Goal: Task Accomplishment & Management: Complete application form

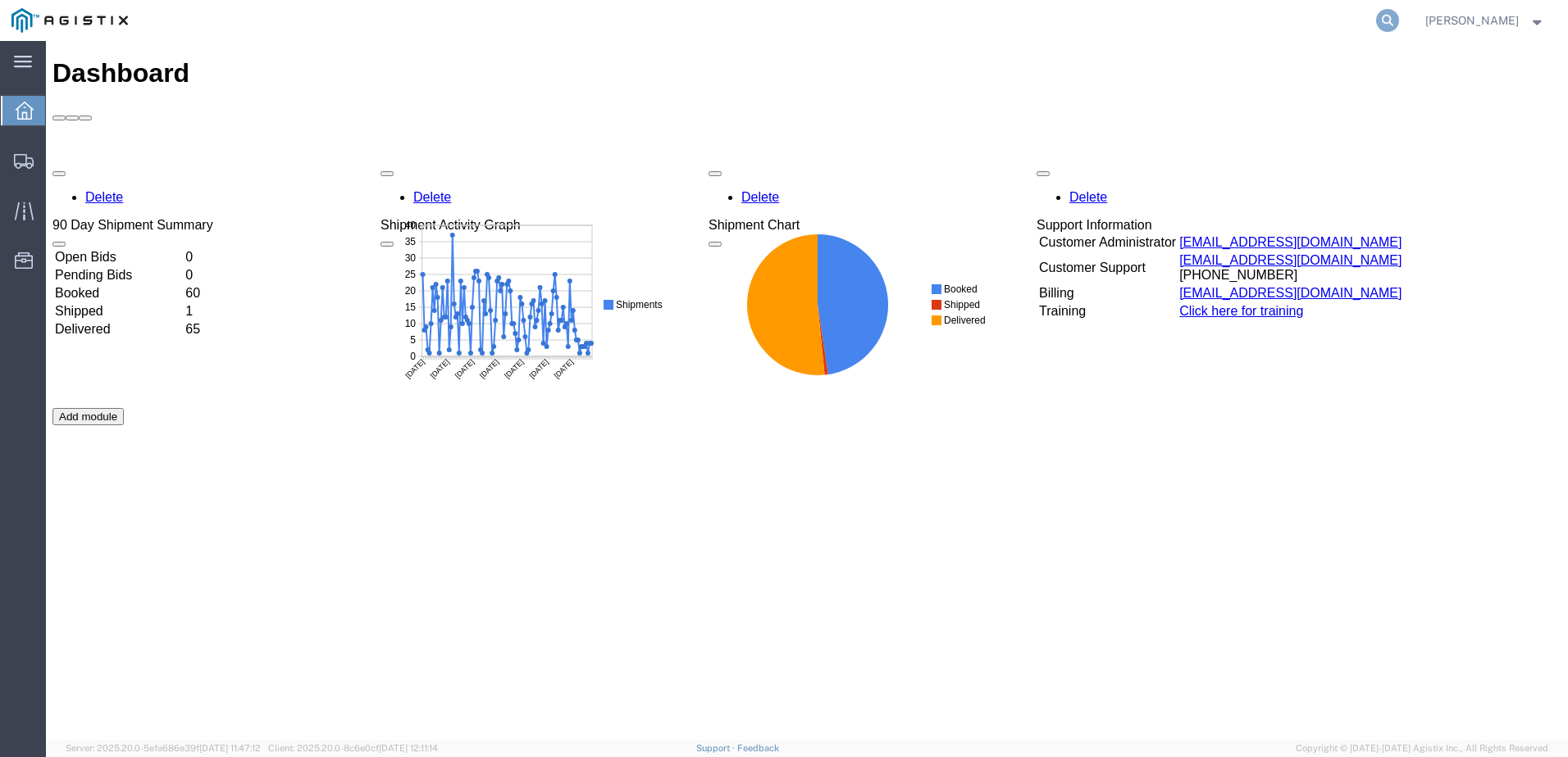
click at [1399, 23] on icon at bounding box center [1387, 21] width 23 height 23
click at [1015, 20] on input "search" at bounding box center [1126, 21] width 499 height 40
click at [1019, 26] on input "search" at bounding box center [1126, 21] width 499 height 40
paste input "56849359"
type input "56849359"
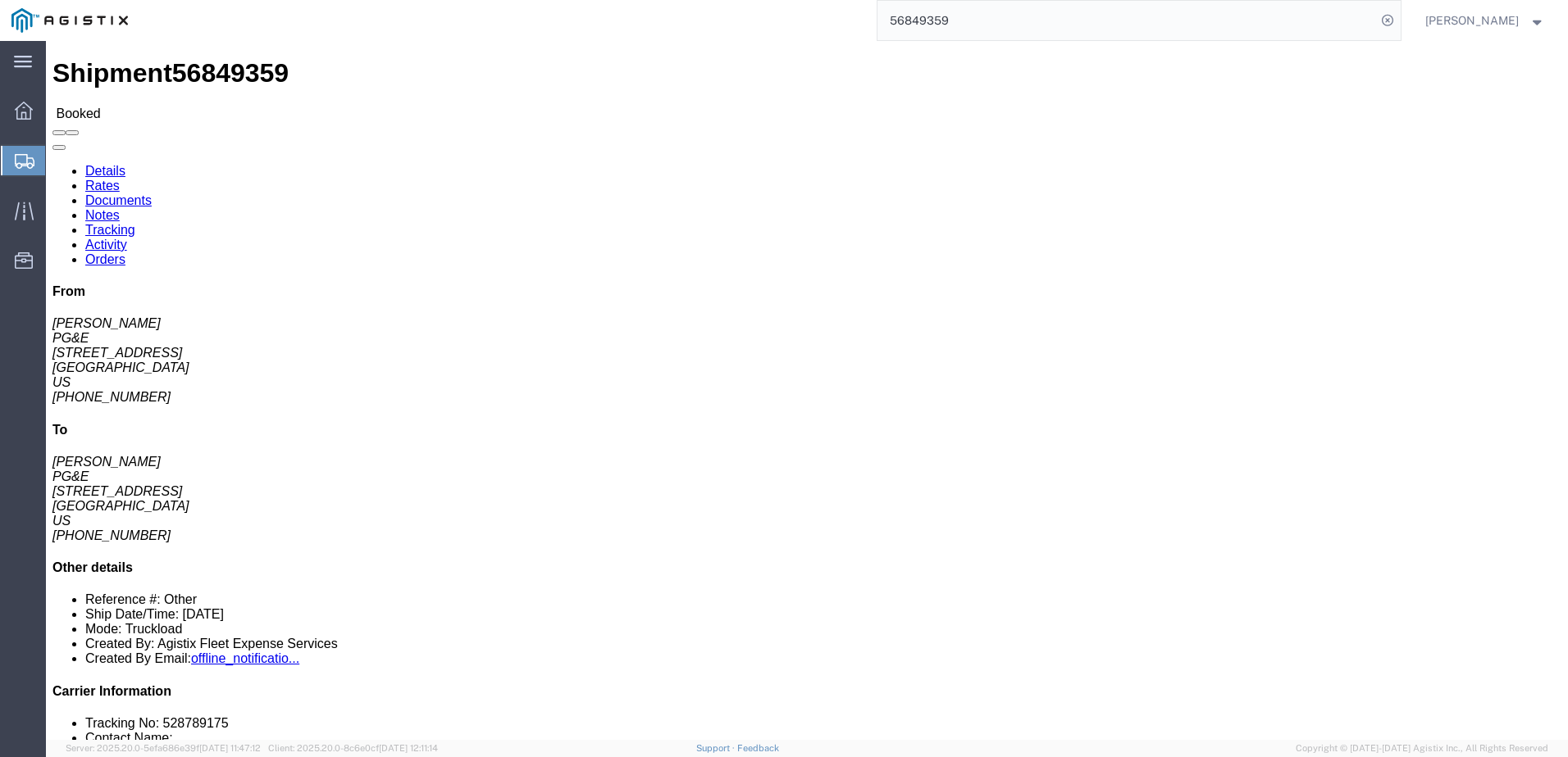
click span
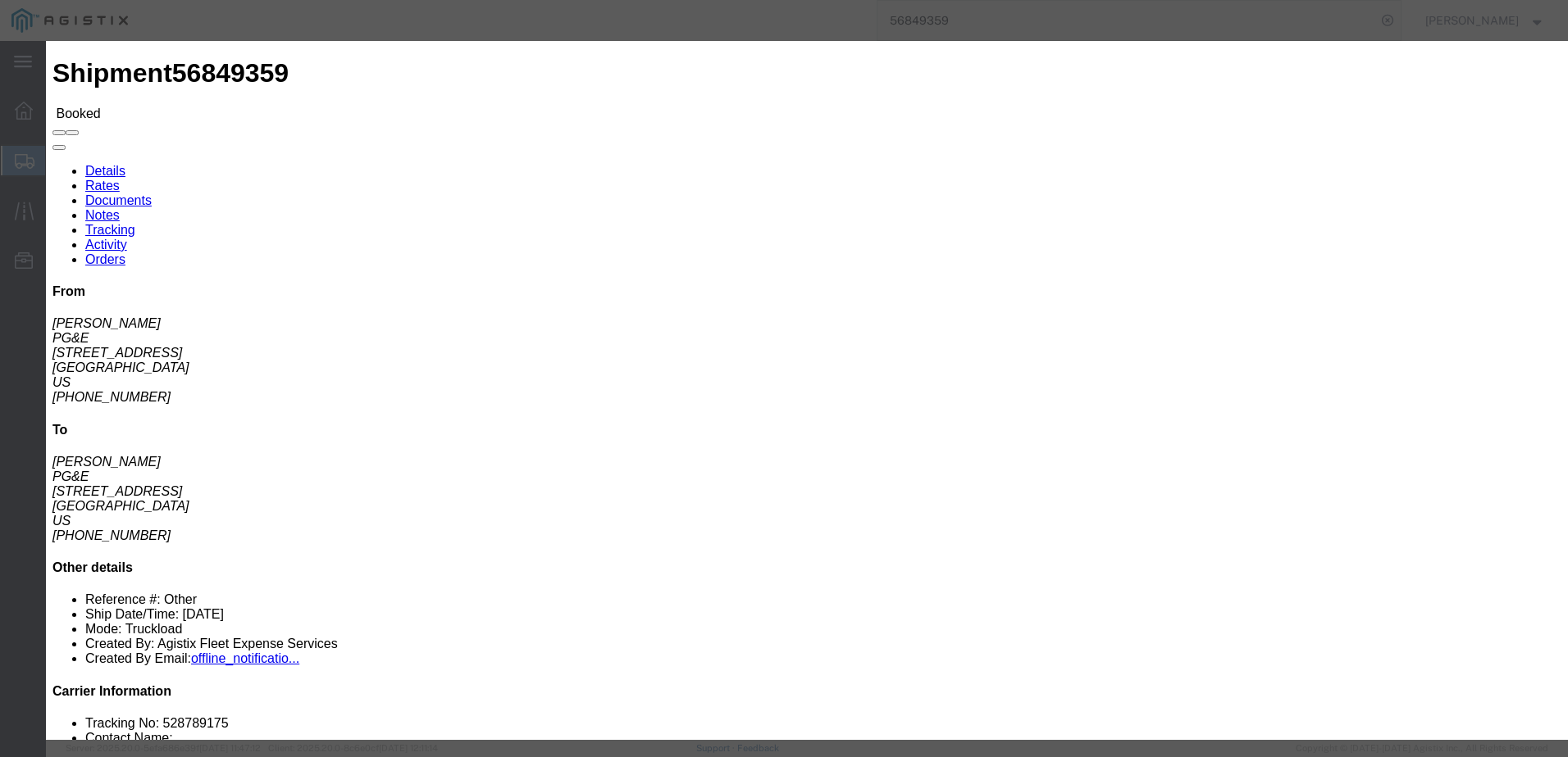
click input "text"
type input "jrb.325@live.com"
click input "PGE Fleet Bill Of Lading"
checkbox input "true"
click button "Send"
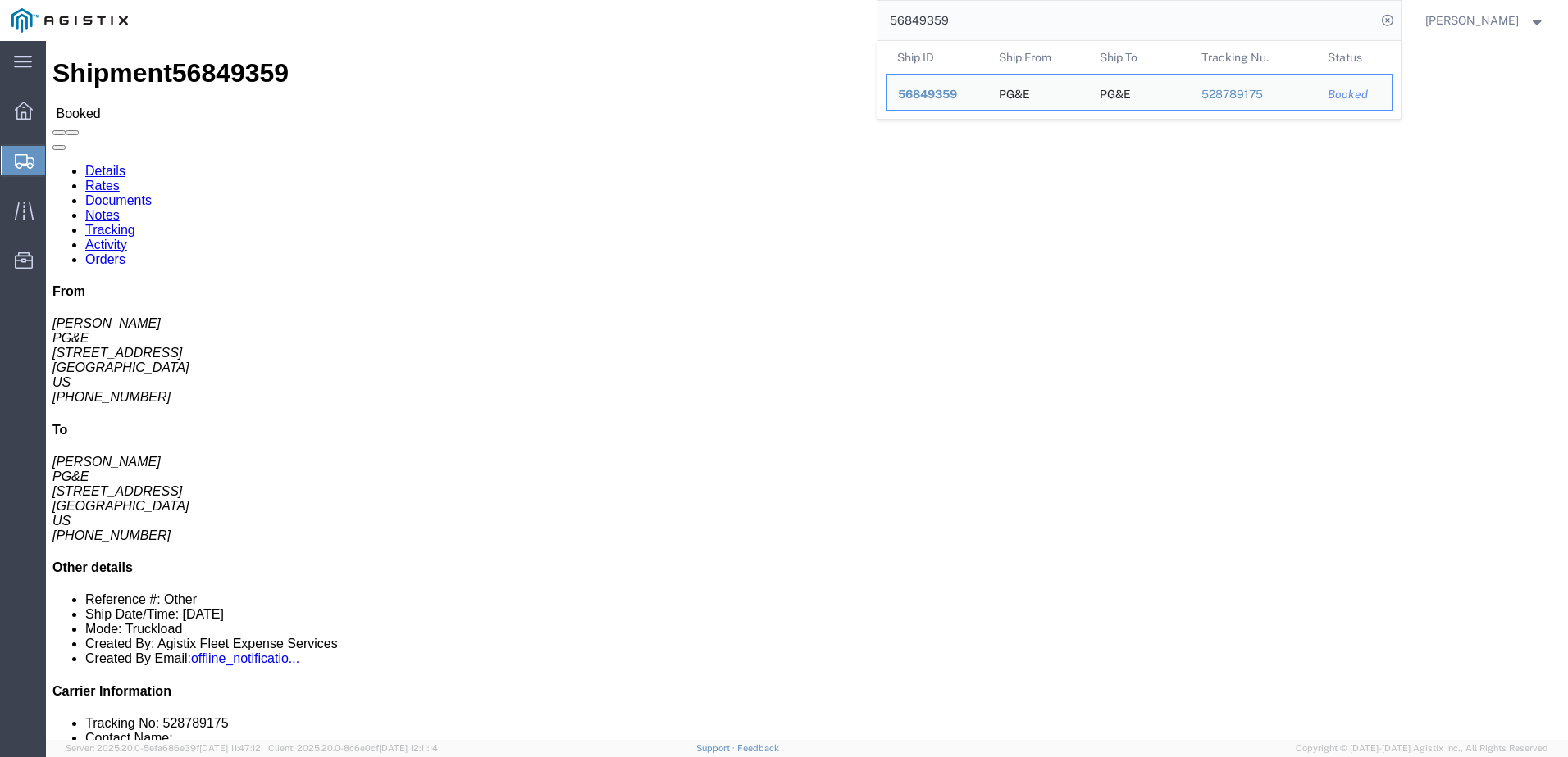
drag, startPoint x: 1004, startPoint y: 16, endPoint x: 899, endPoint y: 13, distance: 105.0
click at [899, 13] on div "56849359 Ship ID Ship From Ship To Tracking Nu. Status Ship ID 56849359 Ship Fr…" at bounding box center [769, 21] width 1261 height 41
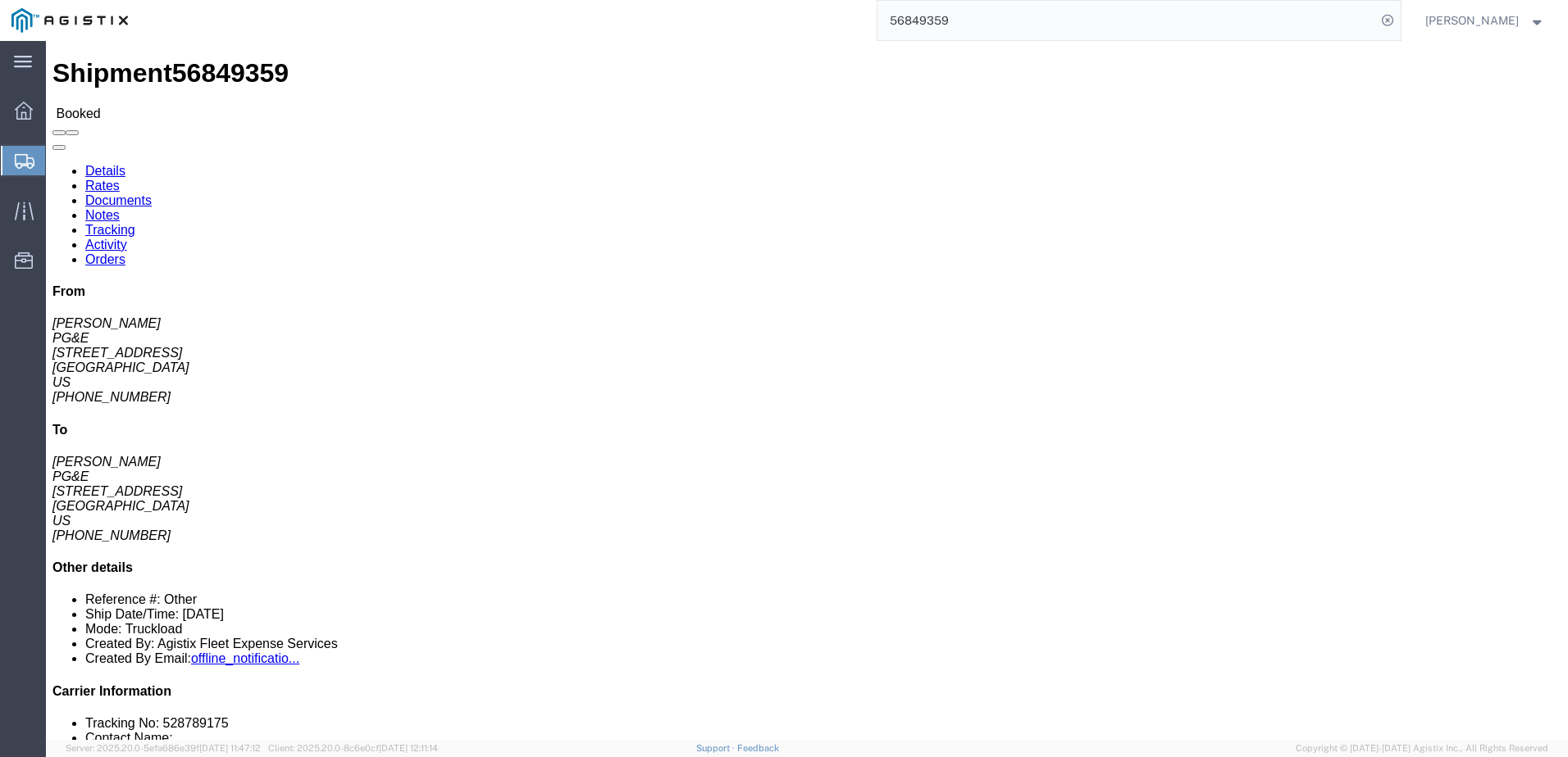
paste input "543767"
type input "56543767"
click span
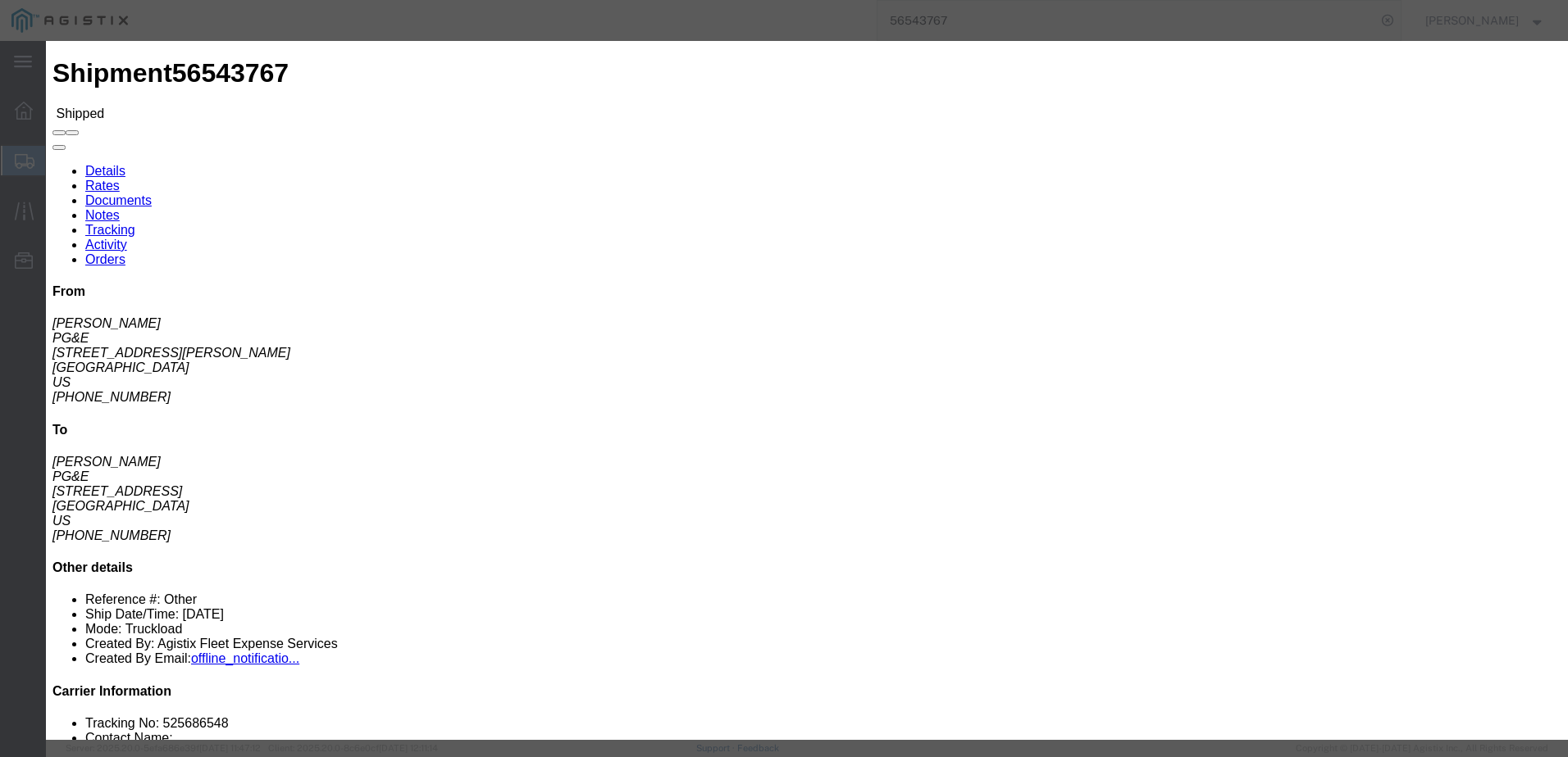
click input "text"
type input "asequeria@epplerinc.com"
click input "PGE Fleet Bill Of Lading"
checkbox input "true"
click button "Send"
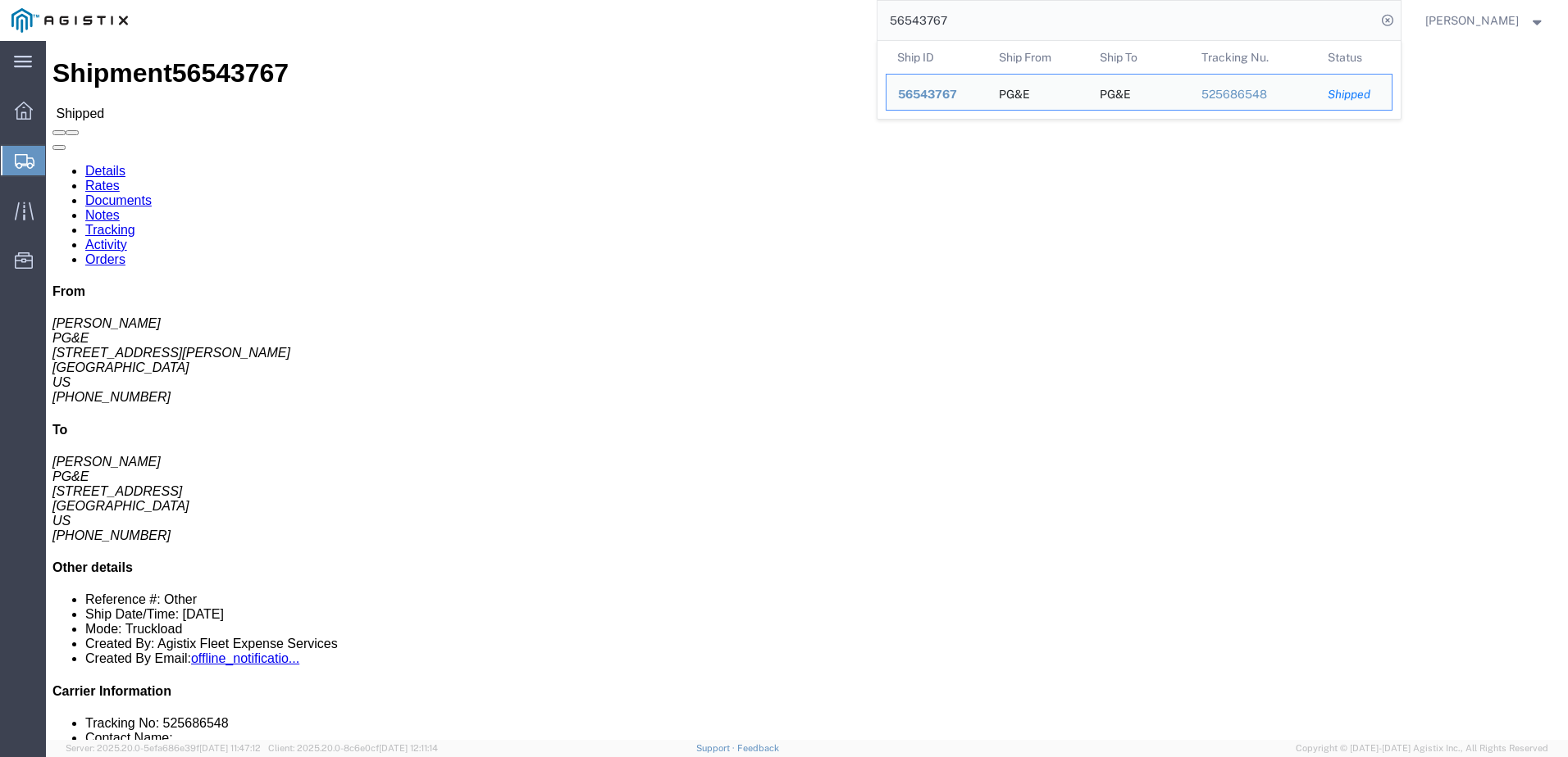
drag, startPoint x: 1045, startPoint y: 21, endPoint x: 916, endPoint y: 19, distance: 129.0
click at [916, 19] on input "56543767" at bounding box center [1126, 21] width 499 height 40
paste input "46"
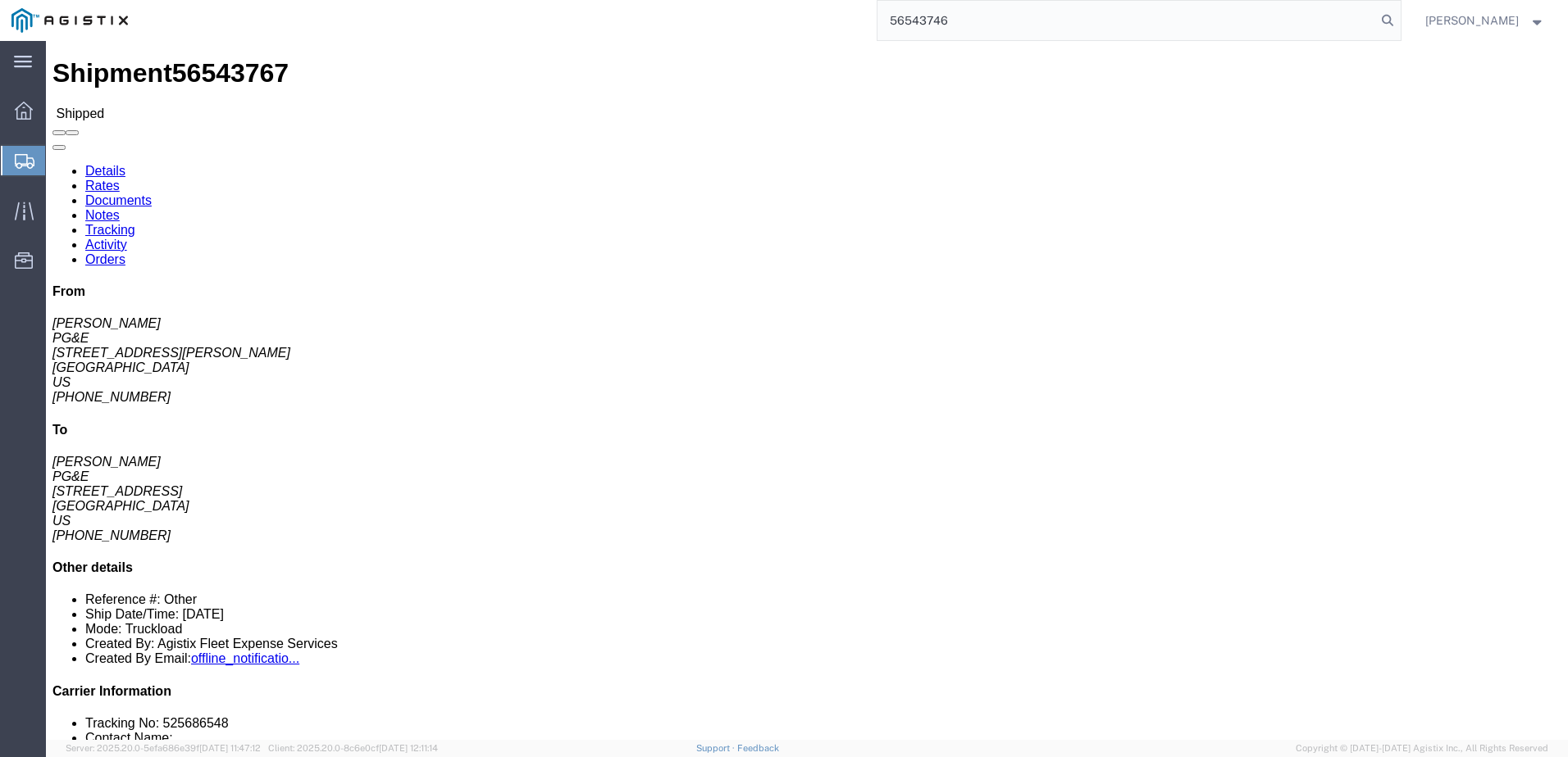
type input "56543746"
click span
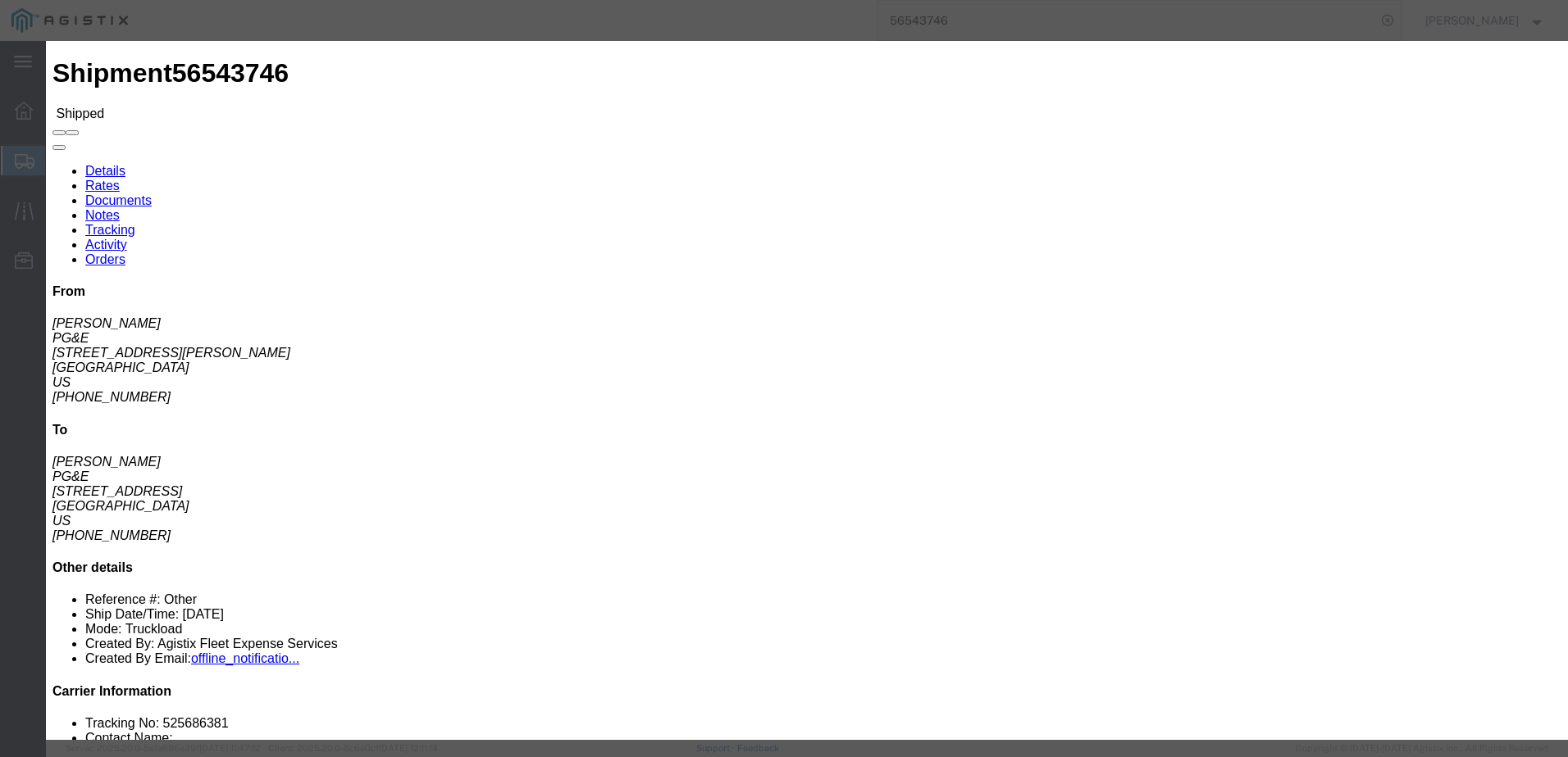
click input "text"
type input "mwright@epplerinc.com"
click input "PGE Fleet Bill Of Lading"
checkbox input "true"
click button "Send"
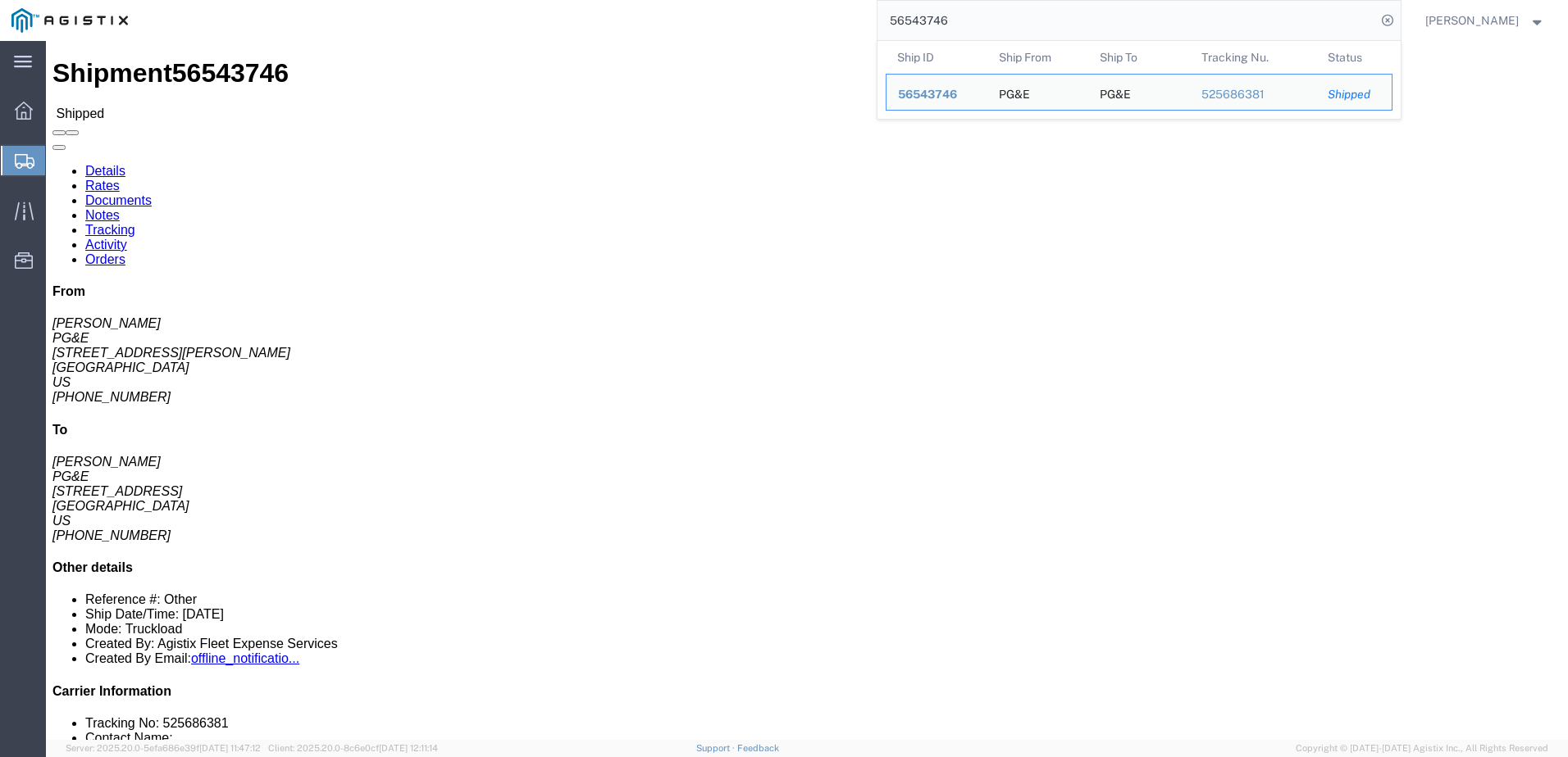
drag, startPoint x: 1030, startPoint y: 24, endPoint x: 902, endPoint y: 14, distance: 128.4
click at [902, 14] on div "56543746 Ship ID Ship From Ship To Tracking Nu. Status Ship ID 56543746 Ship Fr…" at bounding box center [769, 21] width 1261 height 41
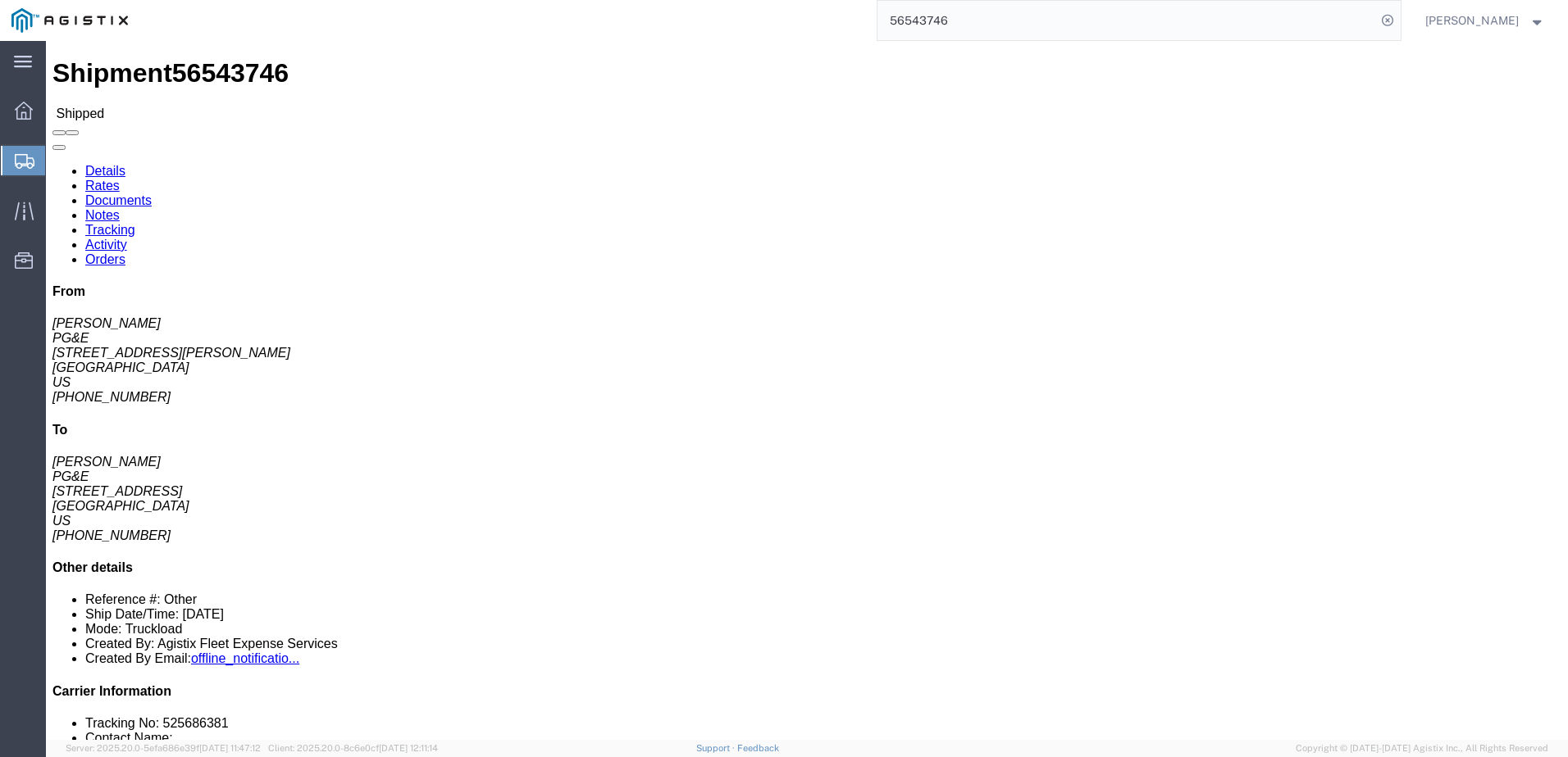
paste input "914154"
type input "56914154"
click span
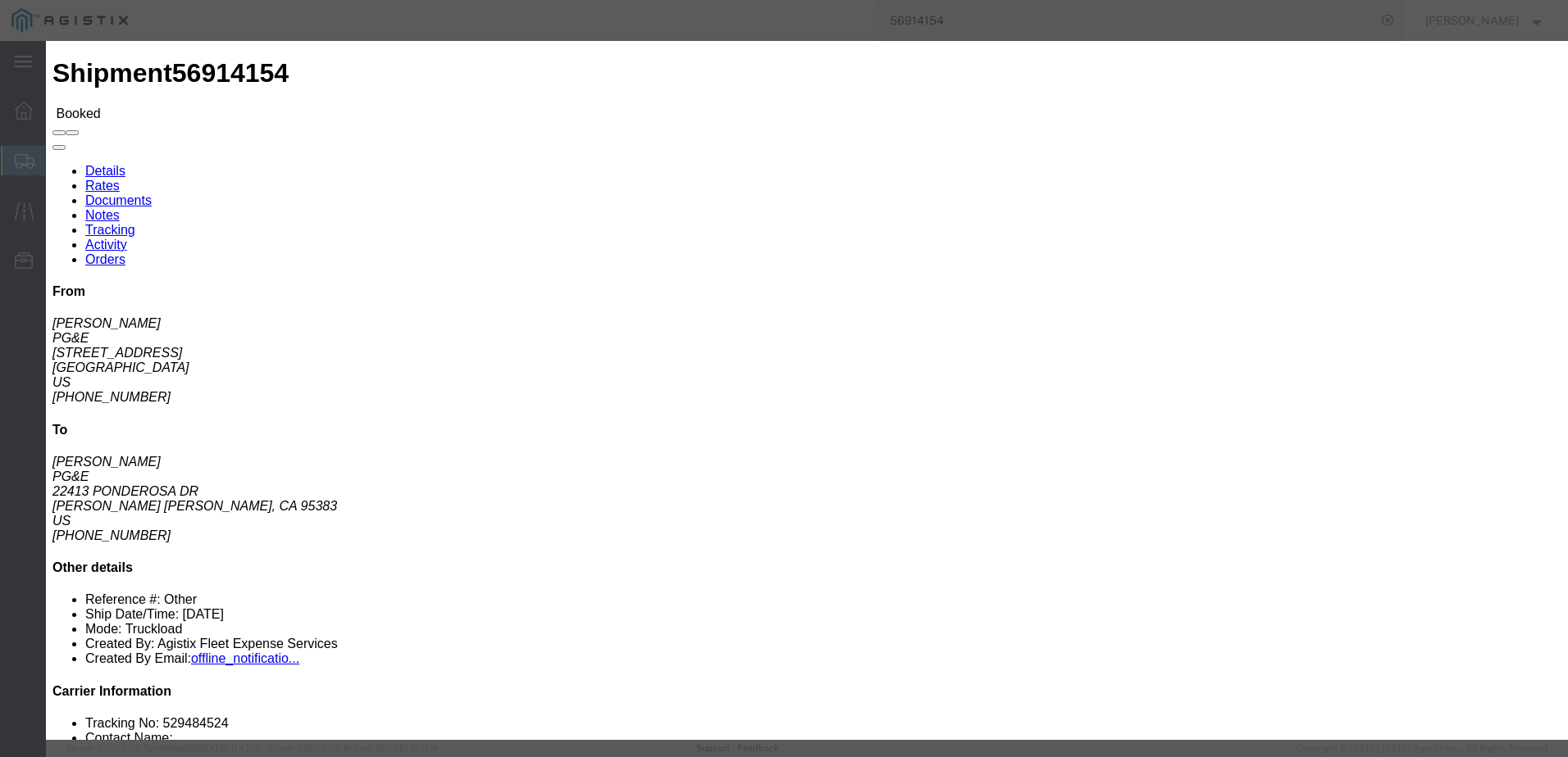
click input "text"
type input "ksmith@epplerinc.com"
click input "PGE Fleet Bill Of Lading"
checkbox input "true"
click button "Send"
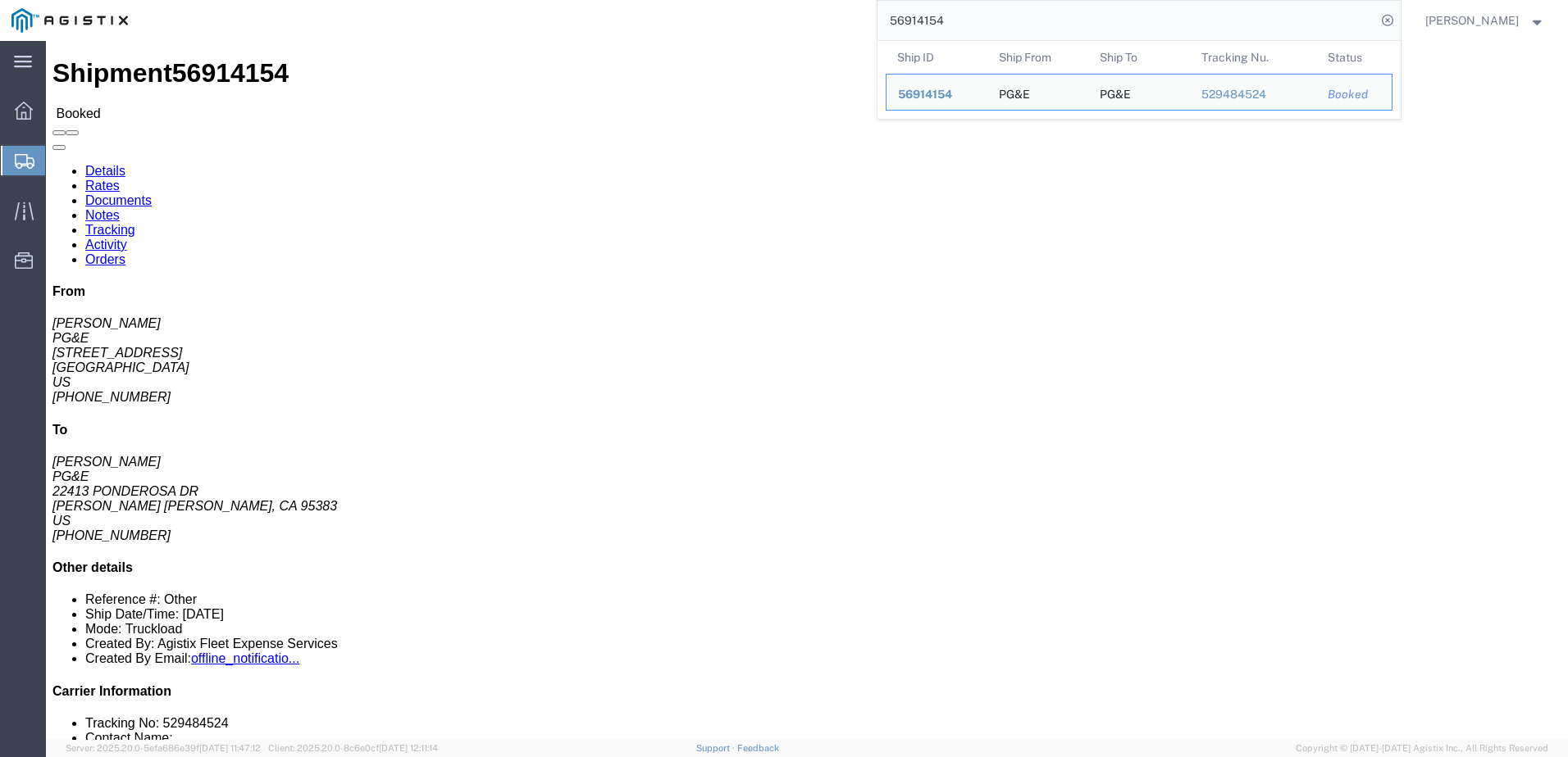
drag, startPoint x: 985, startPoint y: 9, endPoint x: 938, endPoint y: 22, distance: 48.8
click at [926, 13] on input "56914154" at bounding box center [1126, 21] width 499 height 40
paste input "66"
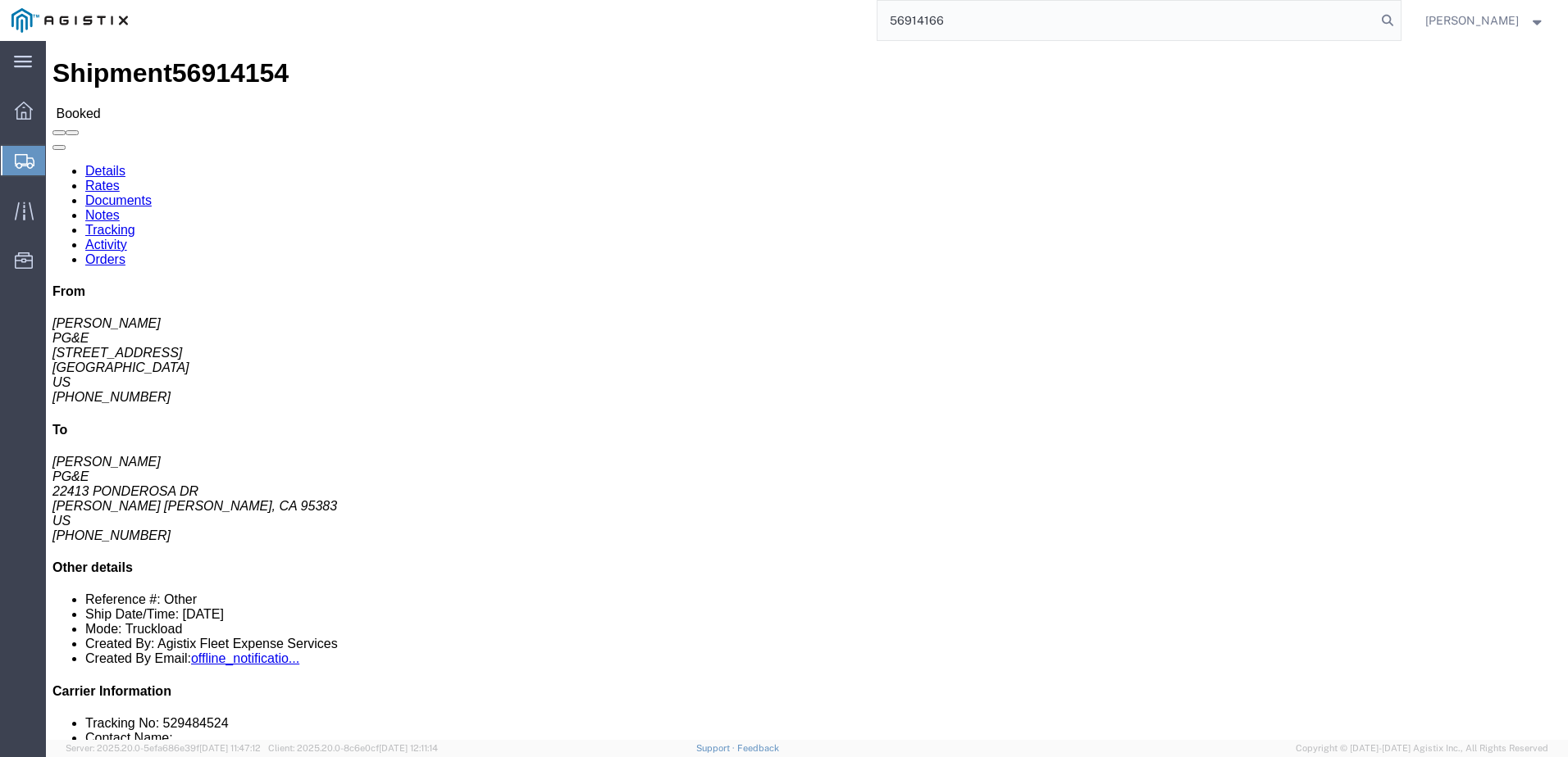
type input "56914166"
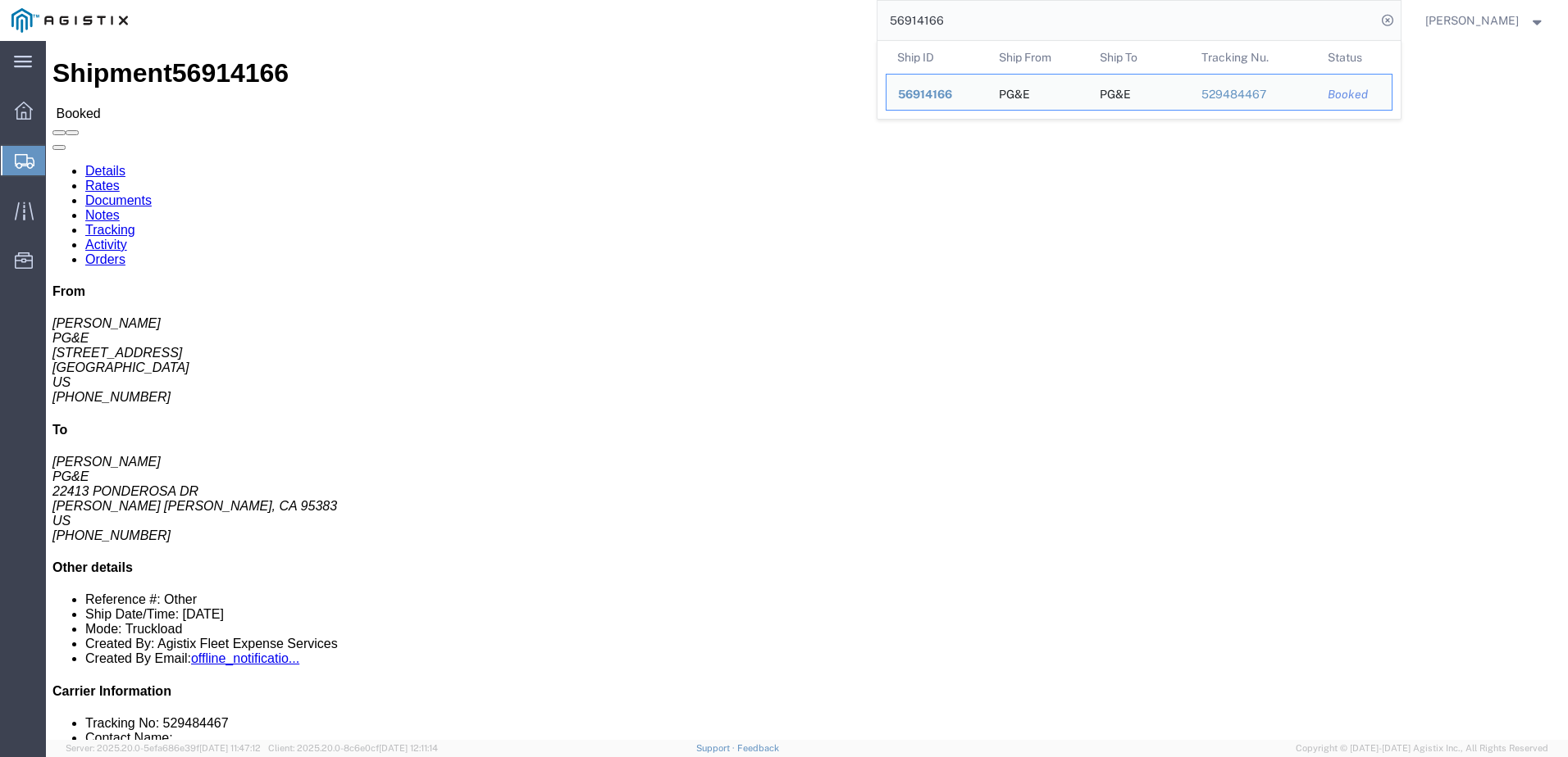
click p "General: Other Customer Ref: FBED Customer Ref: 56914166 Route: SH-W8603078 Rou…"
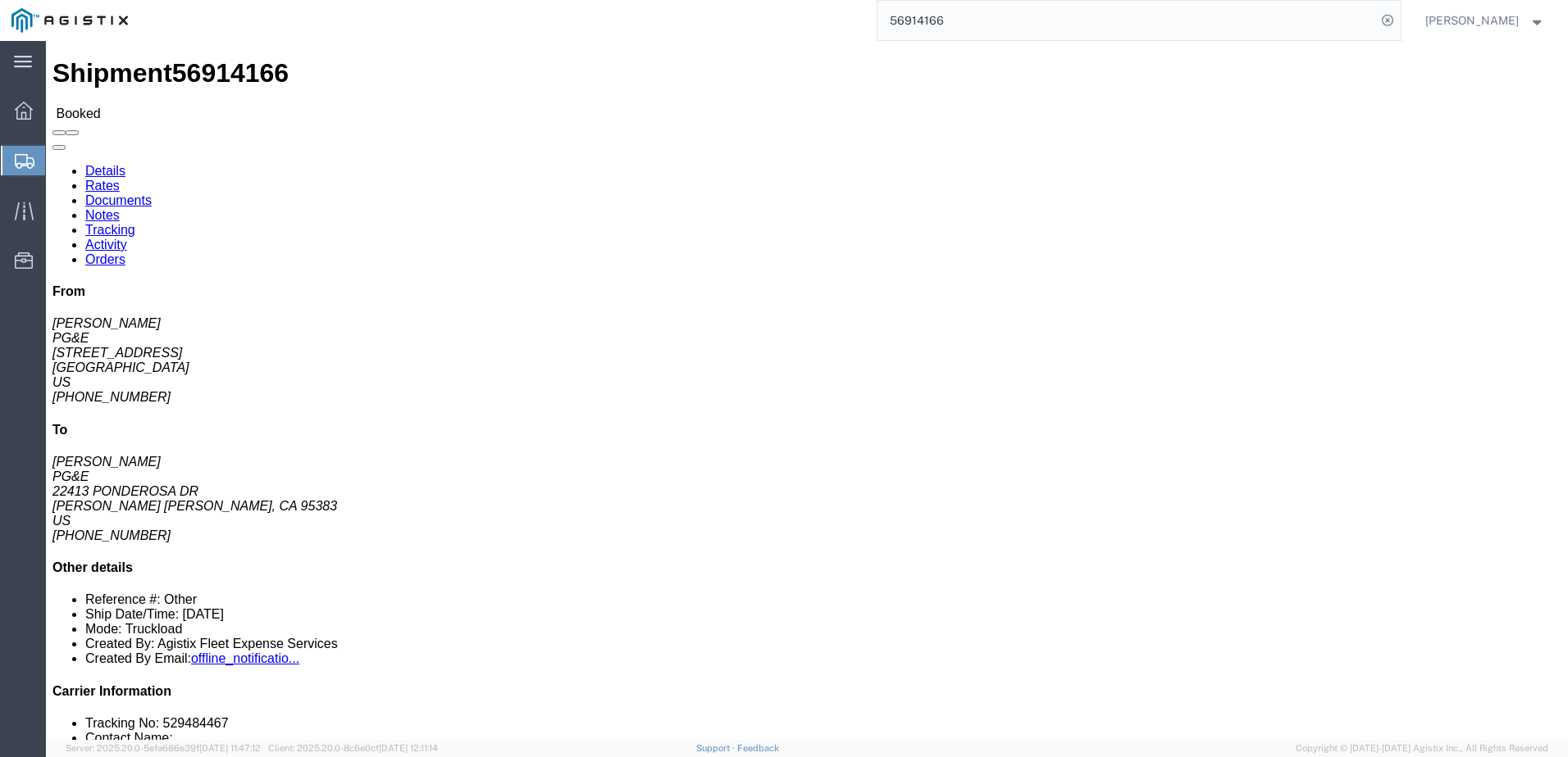
click span
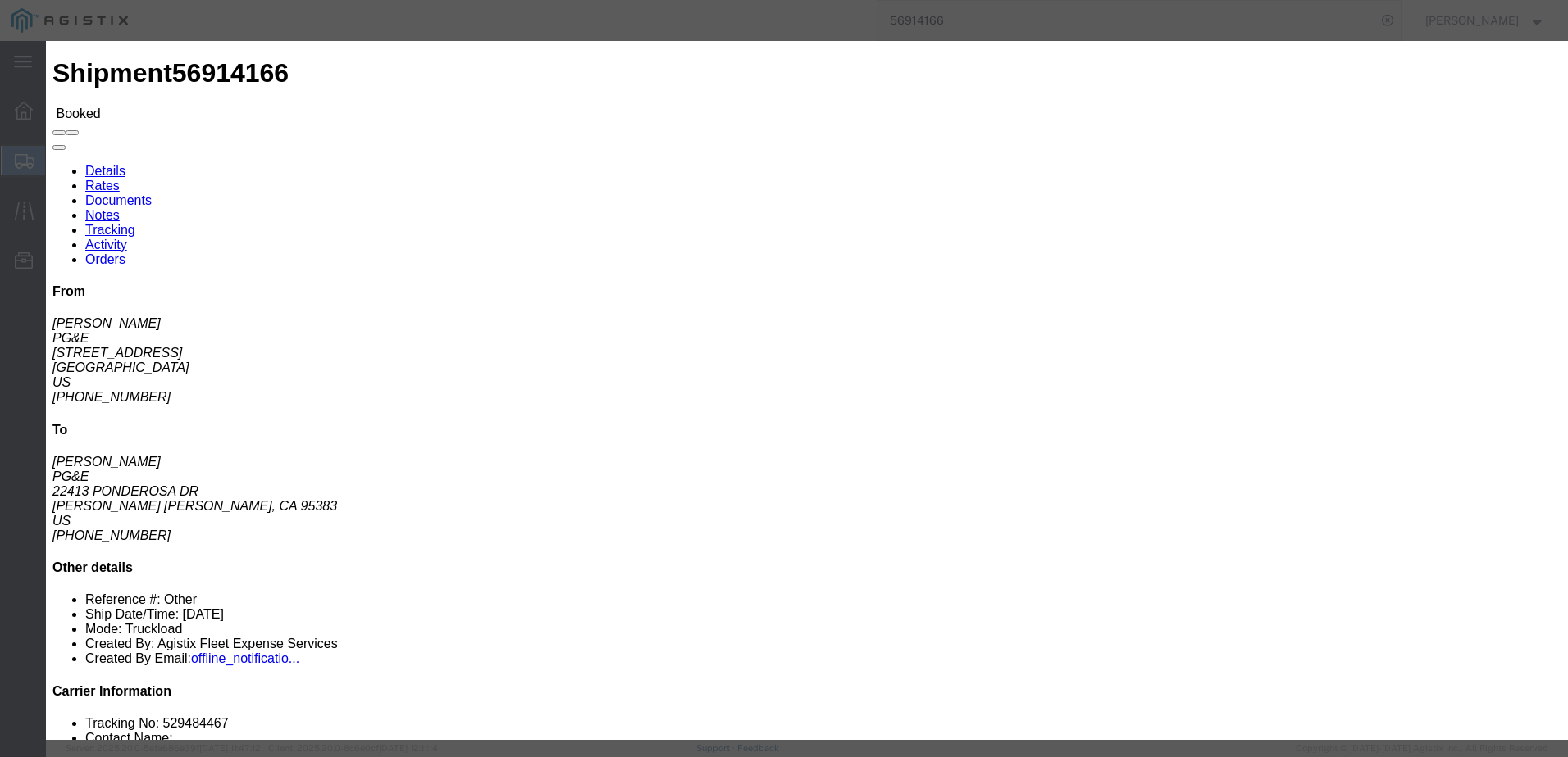
click input "text"
type input "gsmith@epplerinc.com"
click input "PGE Fleet Bill Of Lading"
checkbox input "true"
click button "Send"
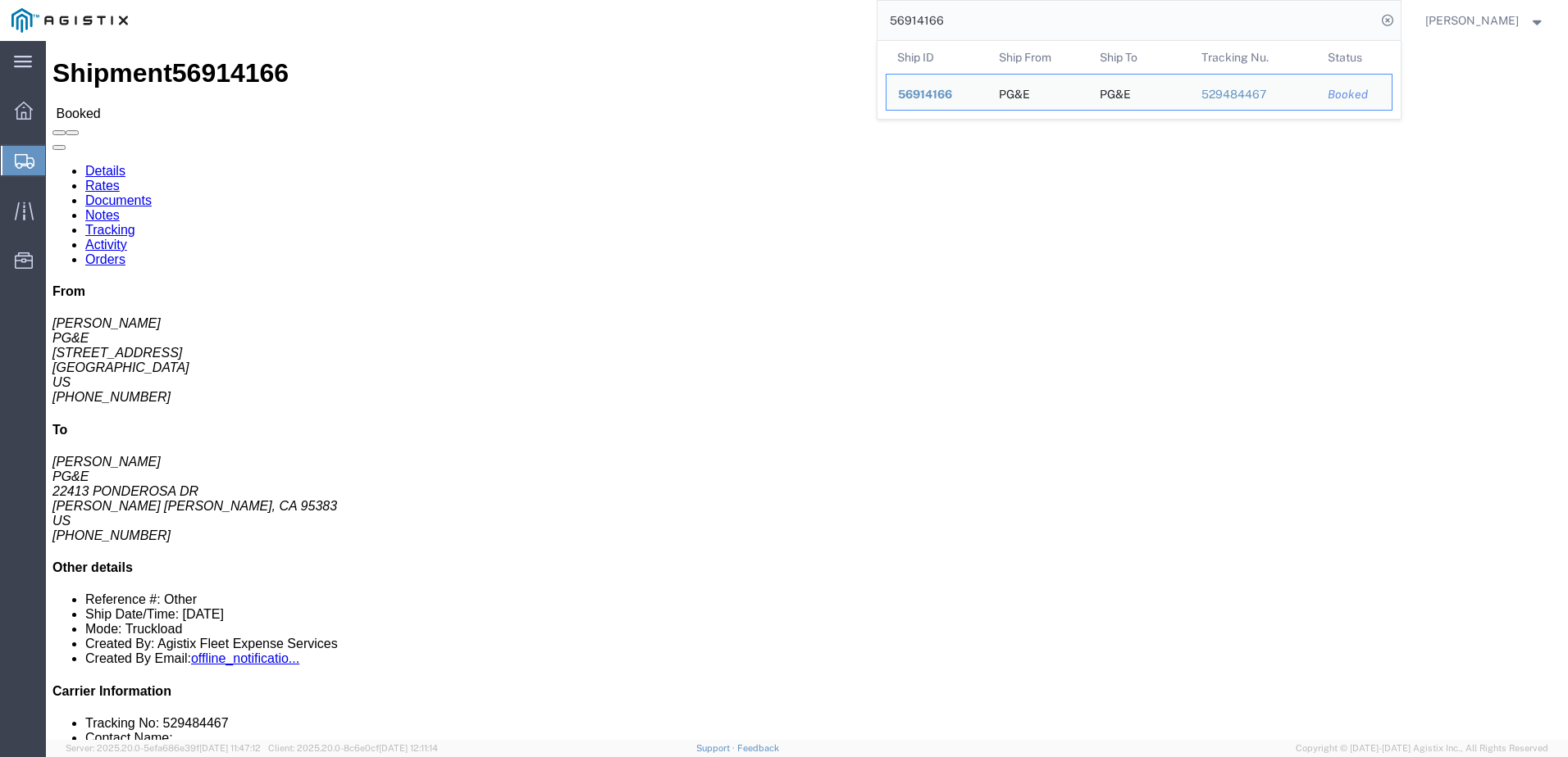
drag, startPoint x: 1030, startPoint y: 13, endPoint x: 918, endPoint y: 24, distance: 112.5
click at [918, 24] on input "56914166" at bounding box center [1126, 21] width 499 height 40
paste input "252"
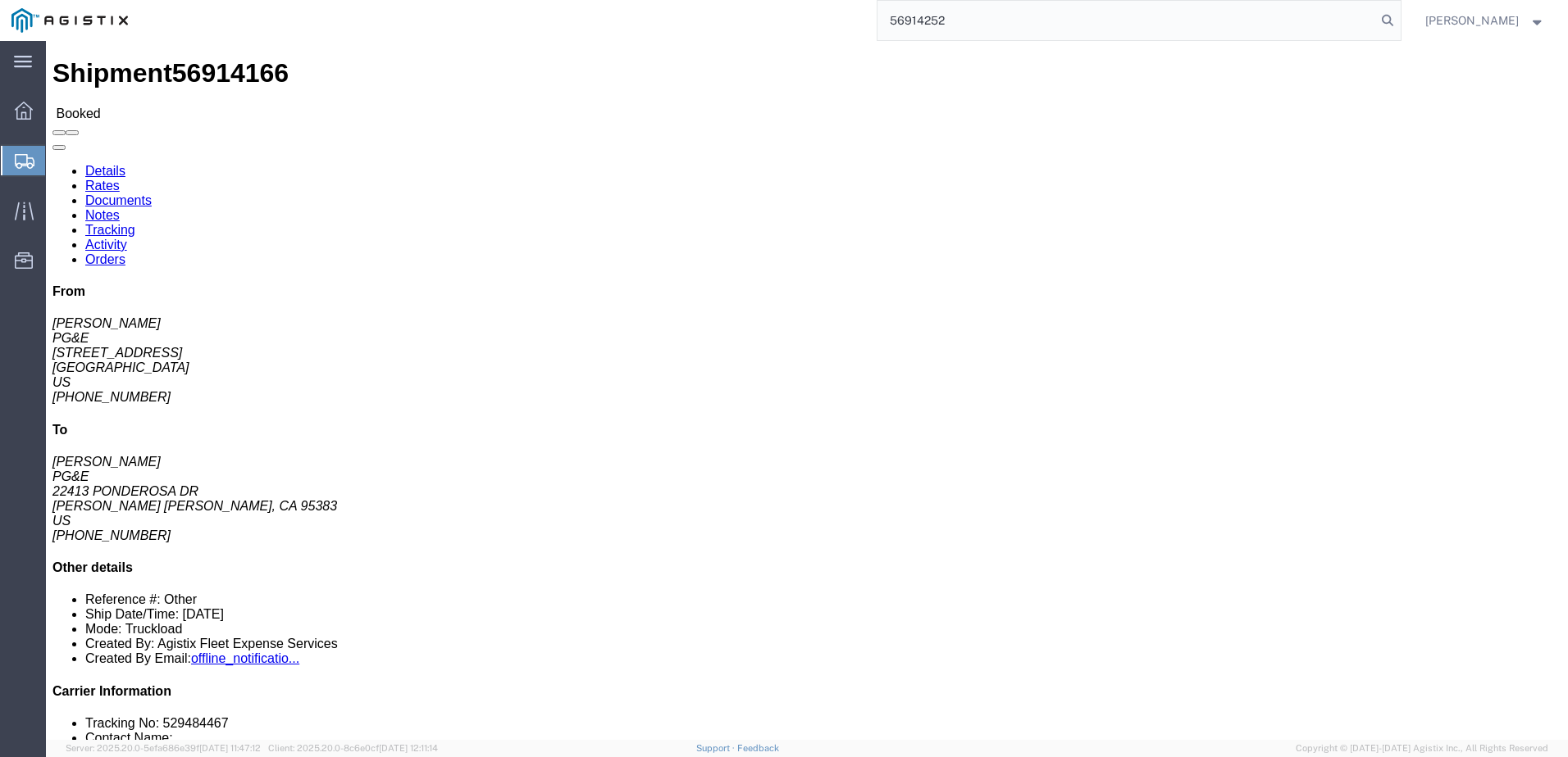
type input "56914252"
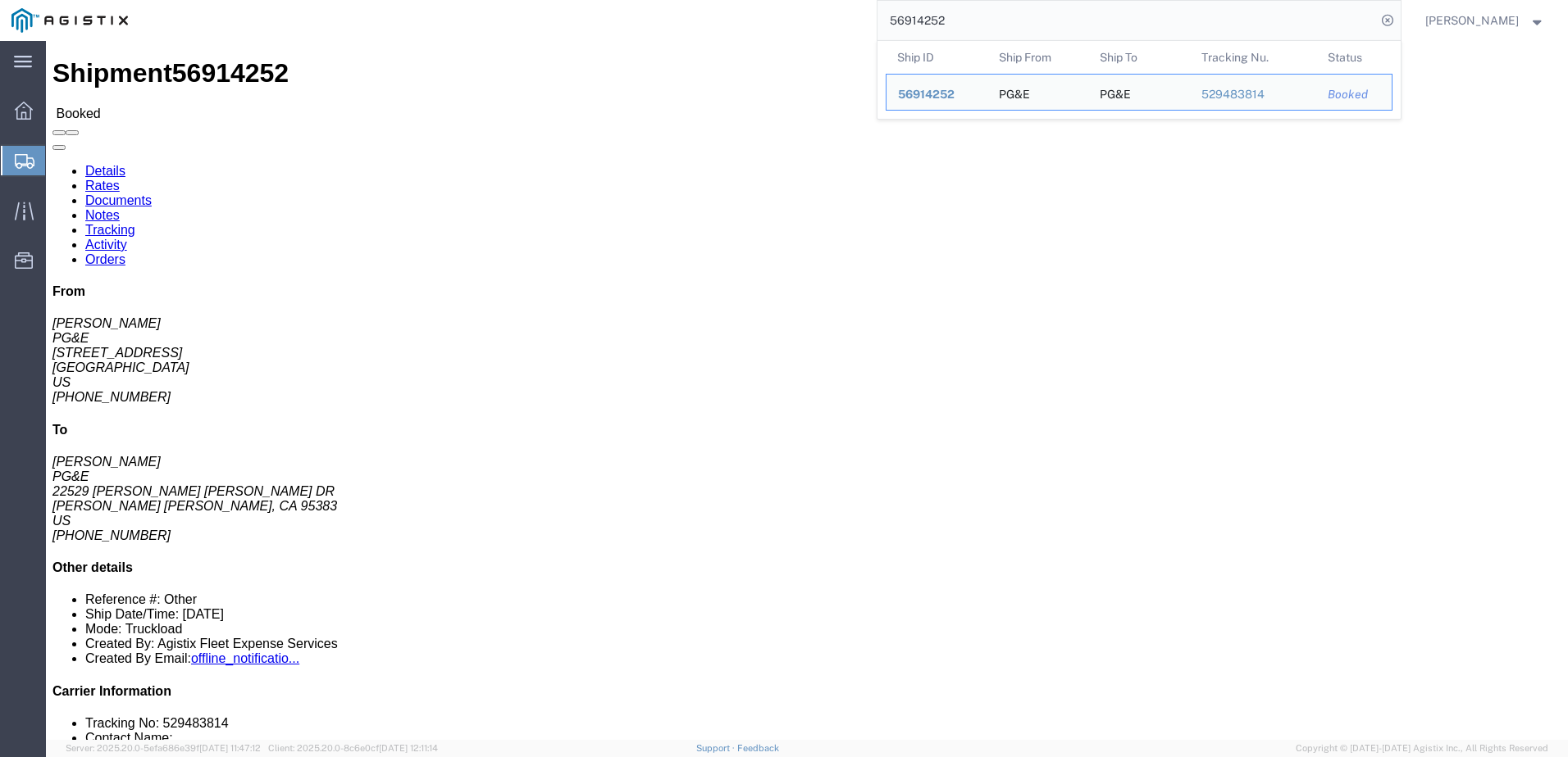
click p "General: Other Customer Ref: FBED Customer Ref: 56914252 Route: CN-W93093073 Ro…"
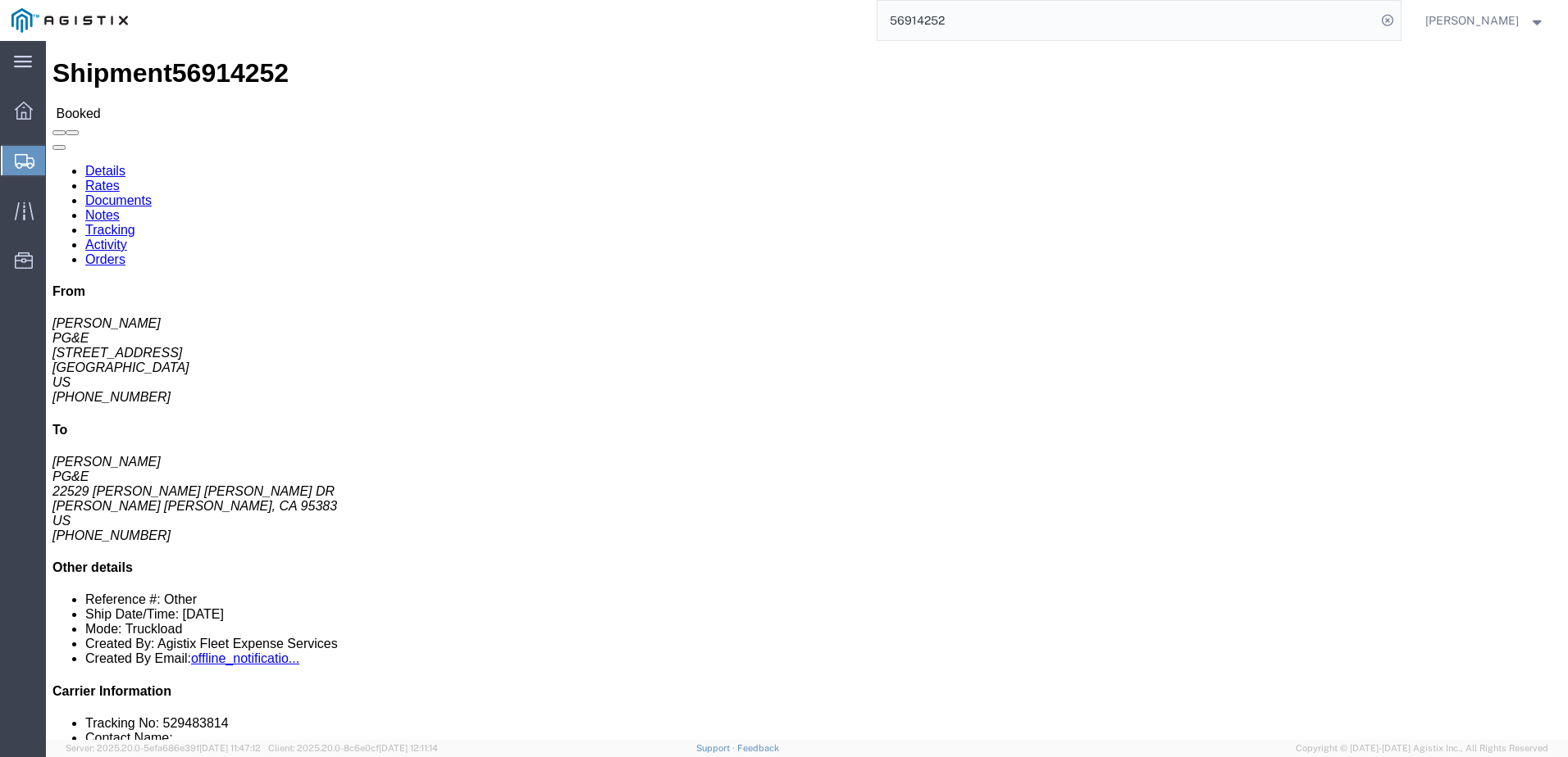
click span
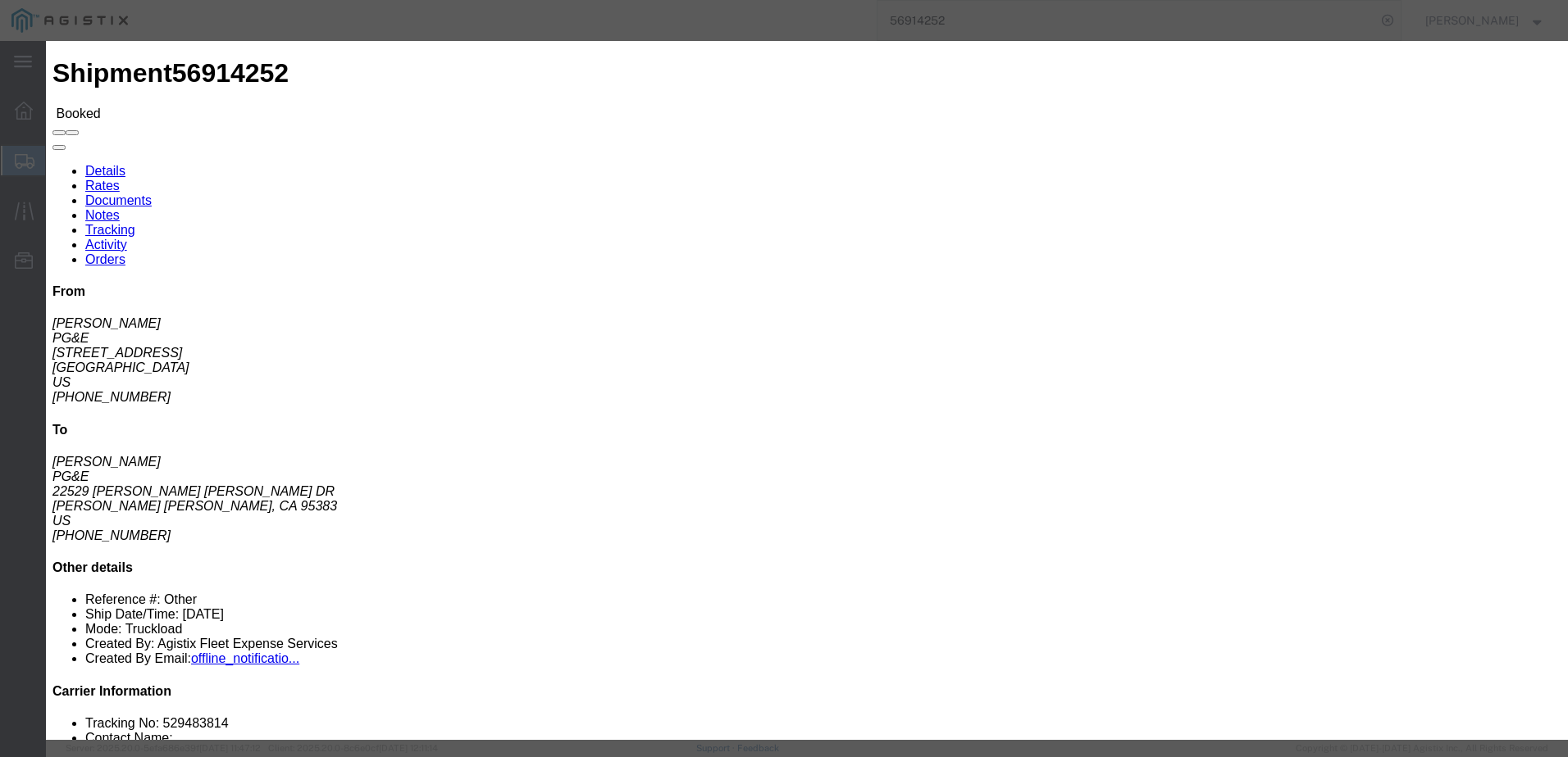
click input "text"
type input "ksmith@epplerinc.com"
click input "PGE Fleet Bill Of Lading"
checkbox input "true"
click button "Send"
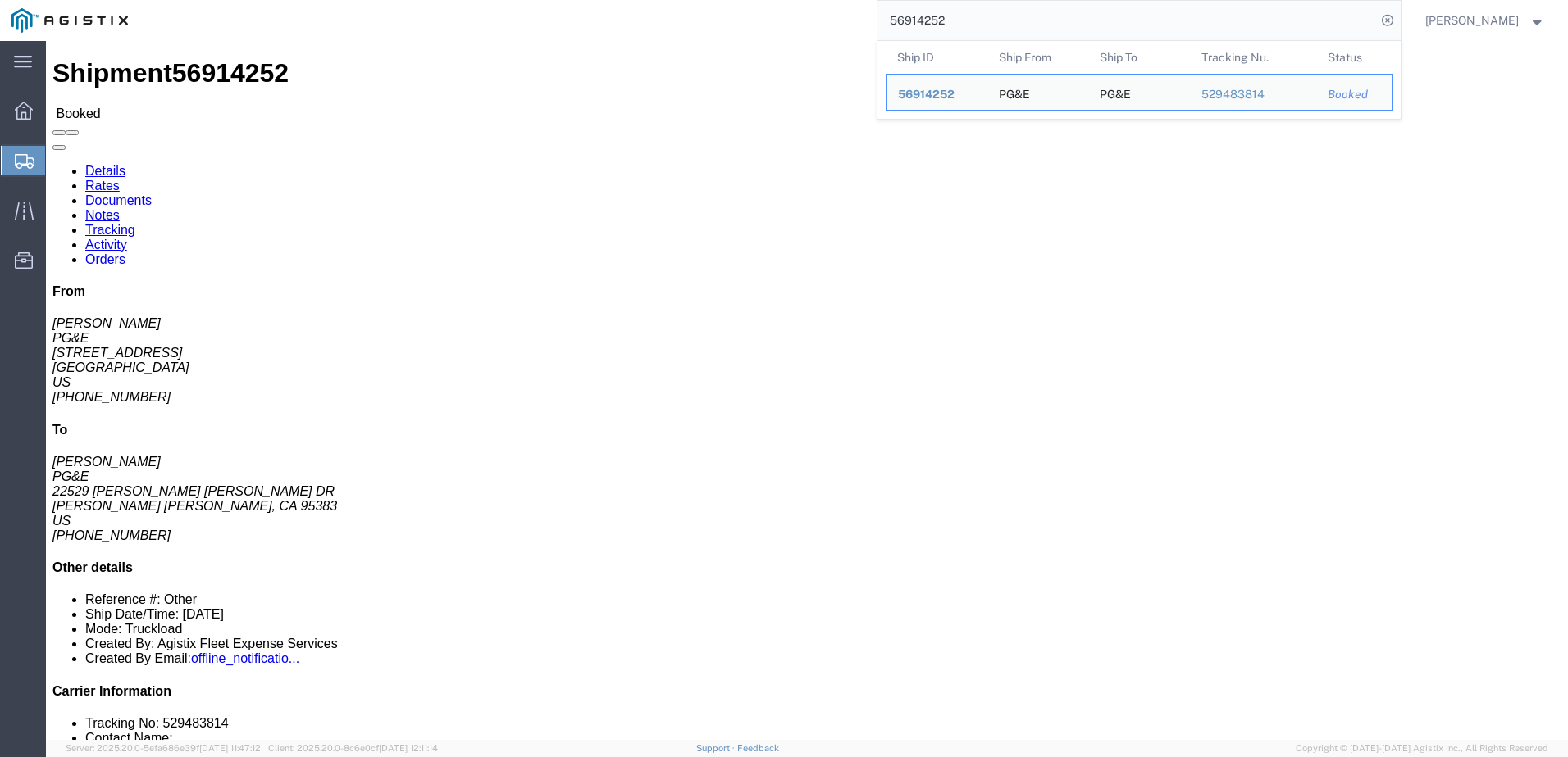
drag, startPoint x: 987, startPoint y: 21, endPoint x: 925, endPoint y: 23, distance: 62.0
click at [925, 23] on input "56914252" at bounding box center [1126, 21] width 499 height 40
paste input "3"
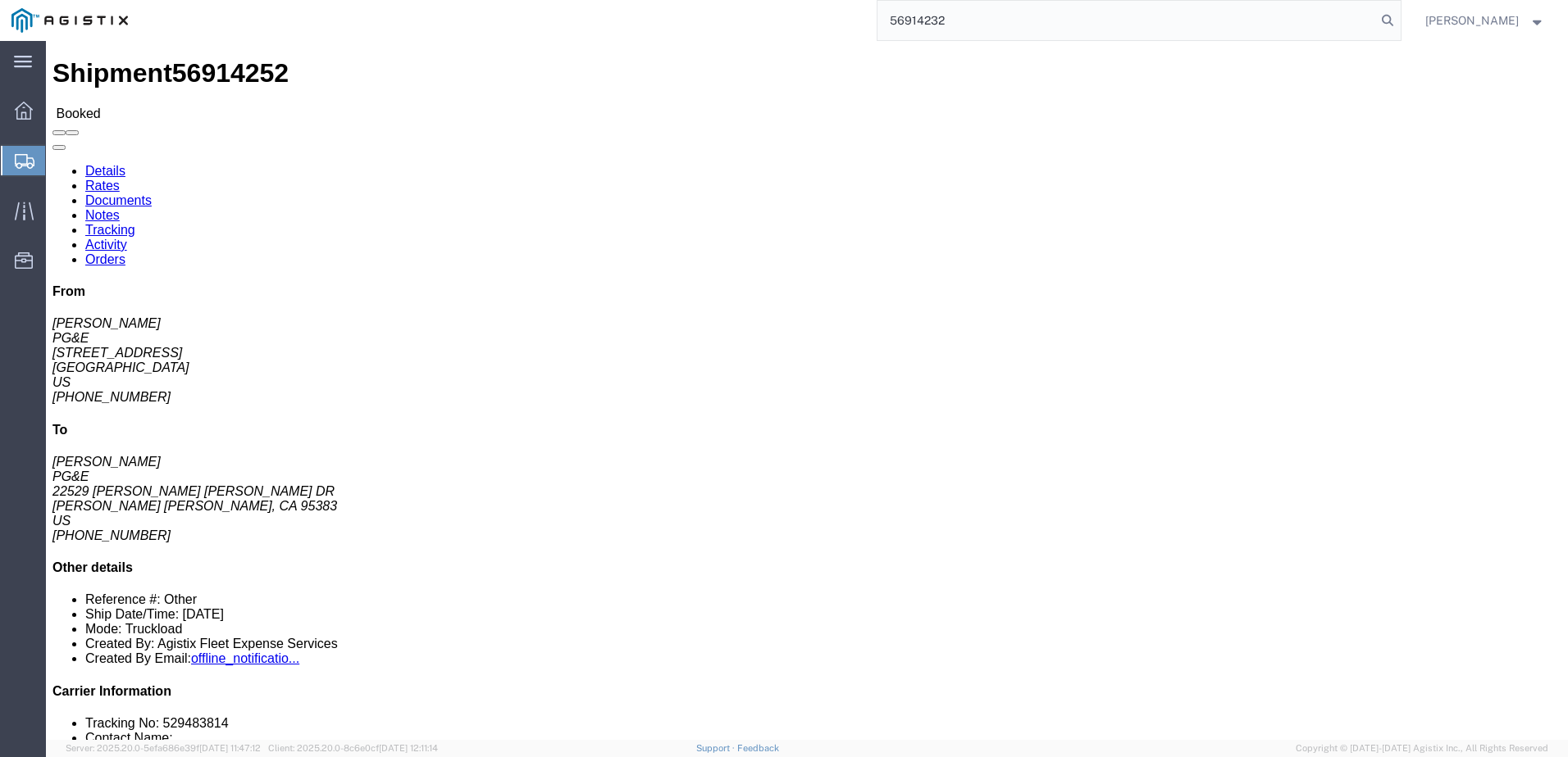
type input "56914232"
click span
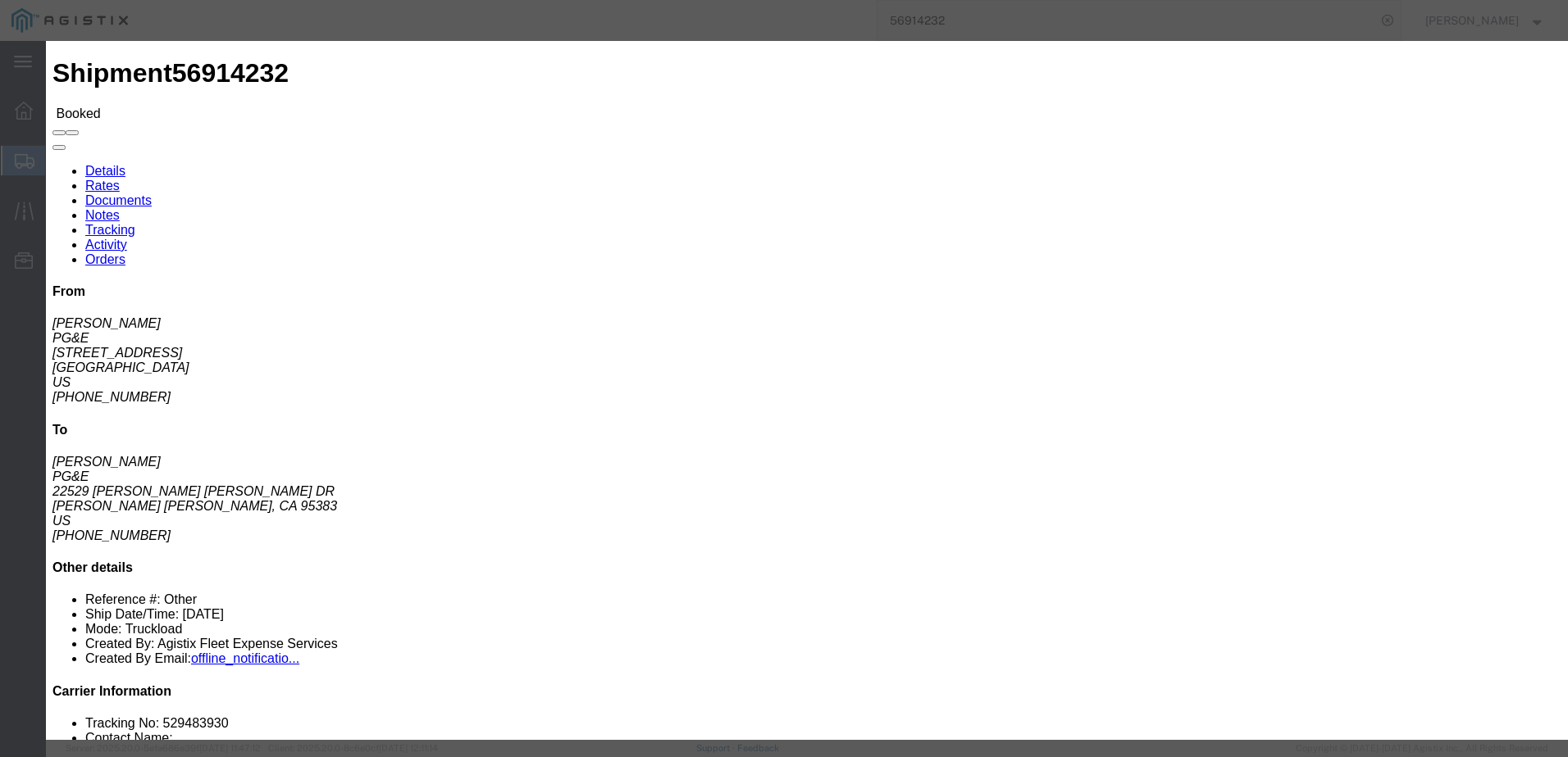
click input "text"
type input "gsmith@epplerinc.com"
click input "PGE Fleet Bill Of Lading"
checkbox input "true"
click button "Send"
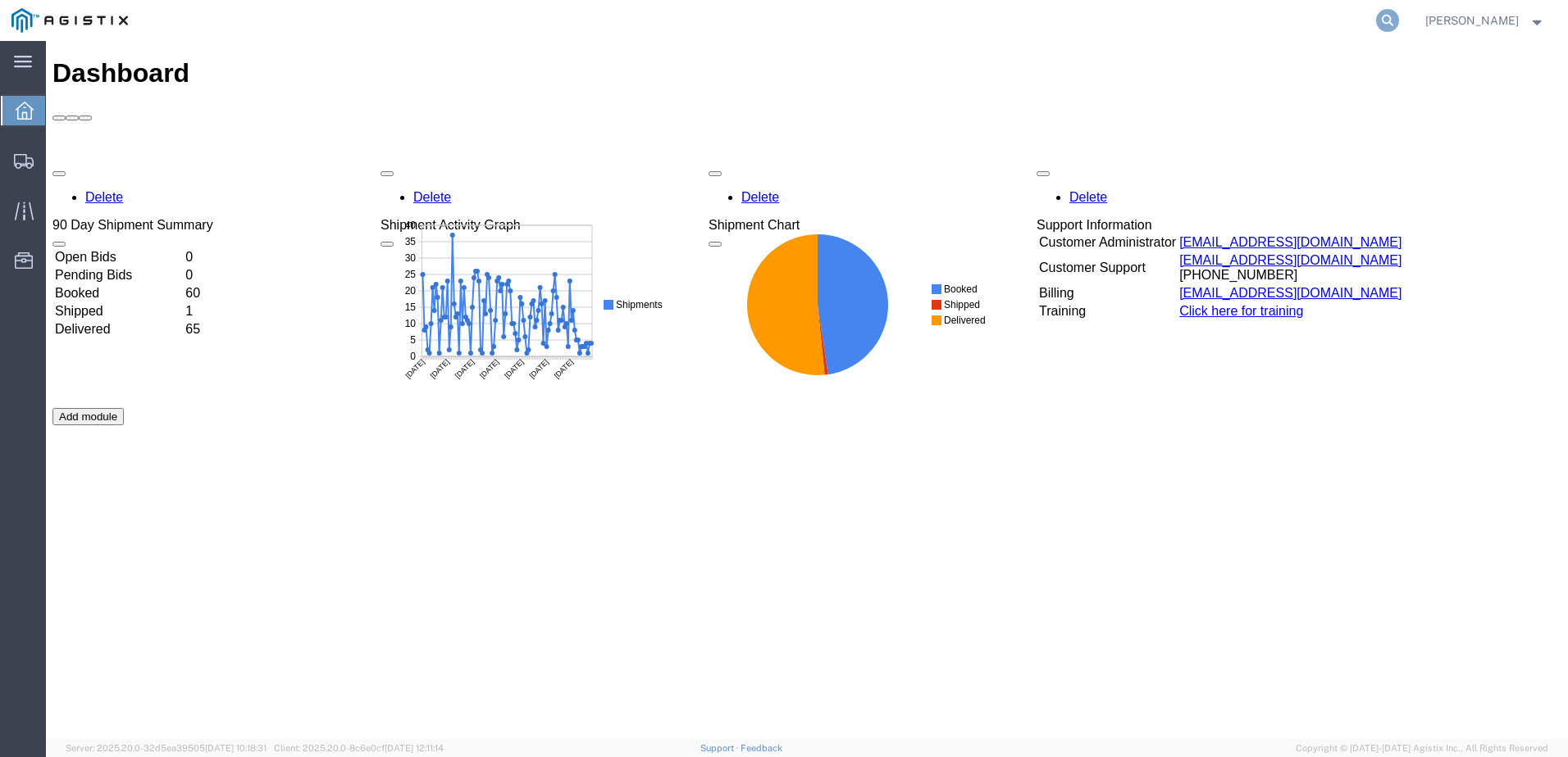
click at [1399, 21] on icon at bounding box center [1387, 21] width 23 height 23
click at [1126, 22] on input "search" at bounding box center [1126, 21] width 499 height 40
paste input "529480751"
type input "529480751"
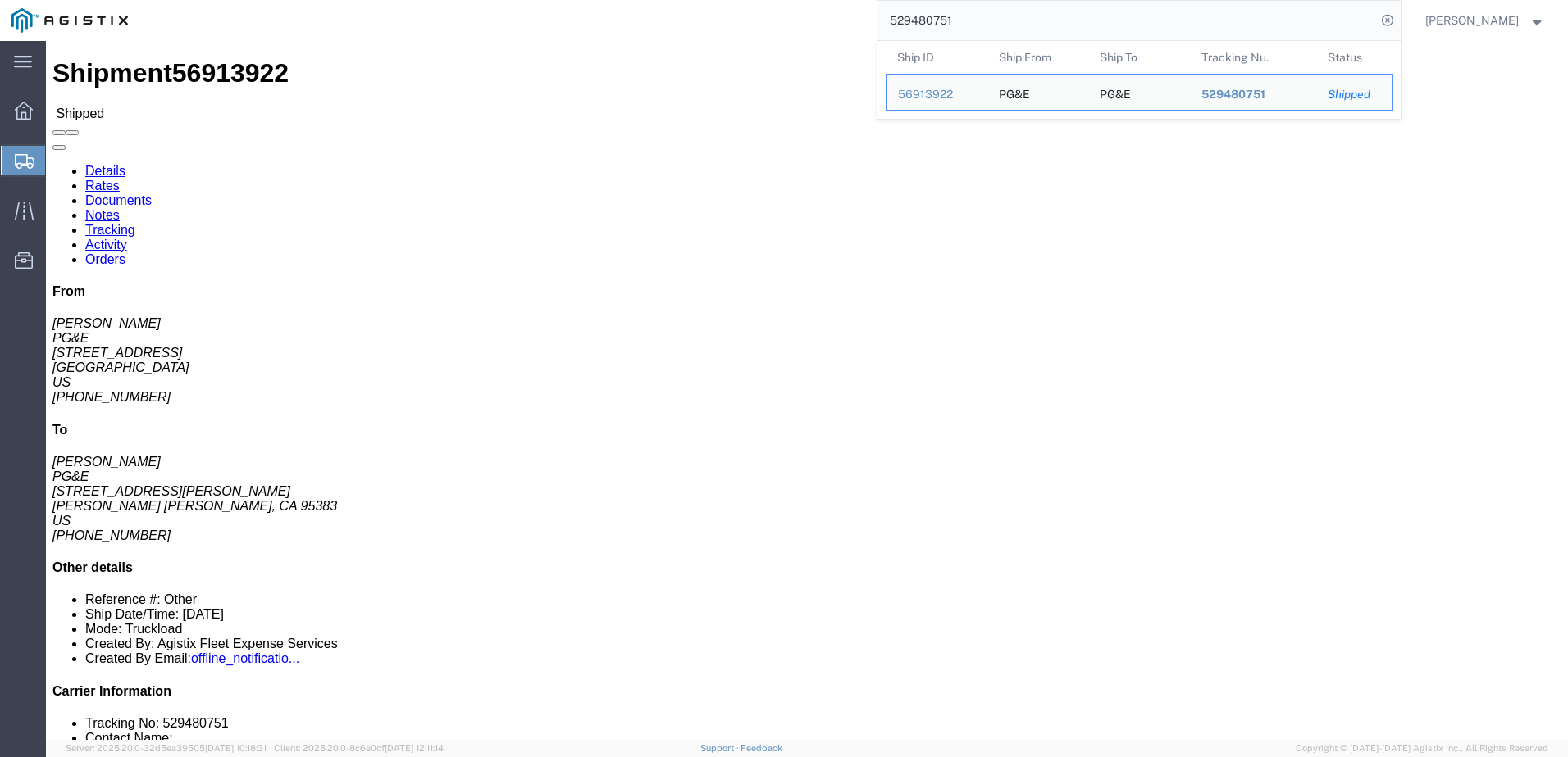
click div "Leg 1 - Truckload"
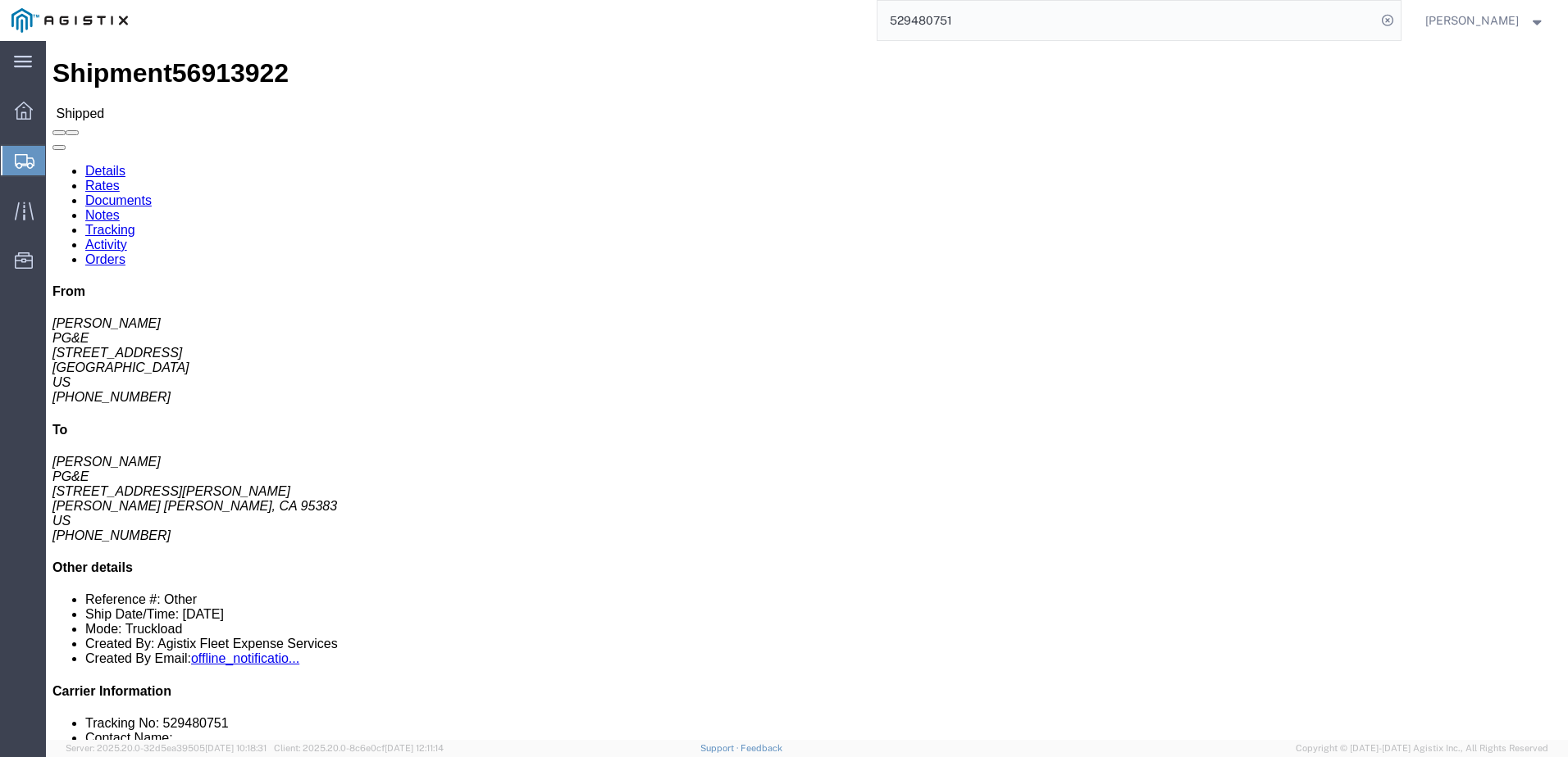
click link "Documents"
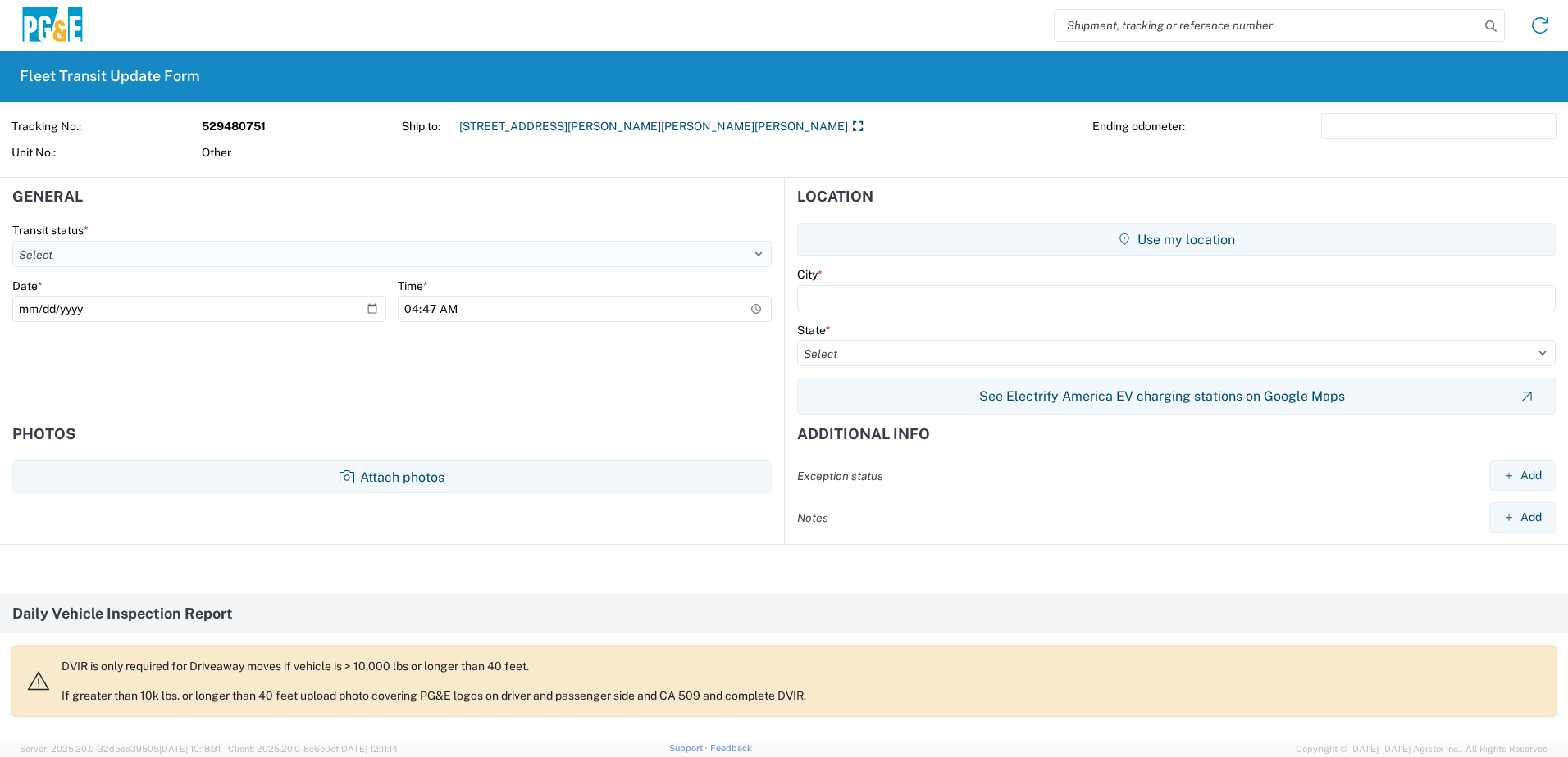
click at [244, 255] on select "Select Delivered Picked Up" at bounding box center [392, 253] width 759 height 26
select select "DELIVRED"
click at [13, 241] on select "Select Delivered Picked Up" at bounding box center [392, 253] width 759 height 26
click at [624, 310] on input "04:47" at bounding box center [585, 308] width 374 height 26
click at [486, 310] on input "04:47" at bounding box center [585, 308] width 374 height 26
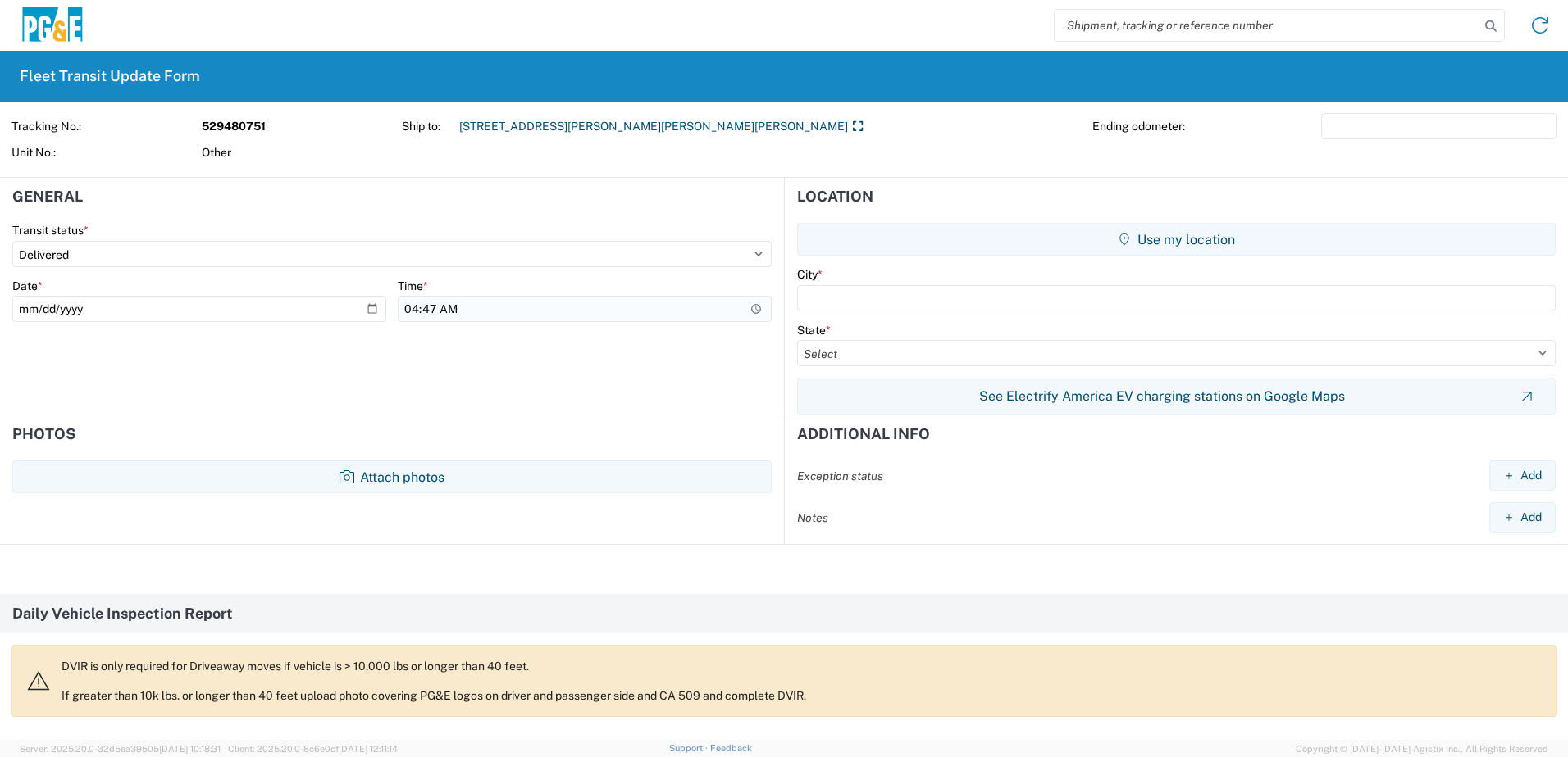
click at [457, 314] on input "04:47" at bounding box center [585, 308] width 374 height 26
click at [451, 312] on input "04:47" at bounding box center [585, 308] width 374 height 26
type input "16:47"
click at [873, 293] on input "text" at bounding box center [1176, 298] width 758 height 26
type input "Twain Hart"
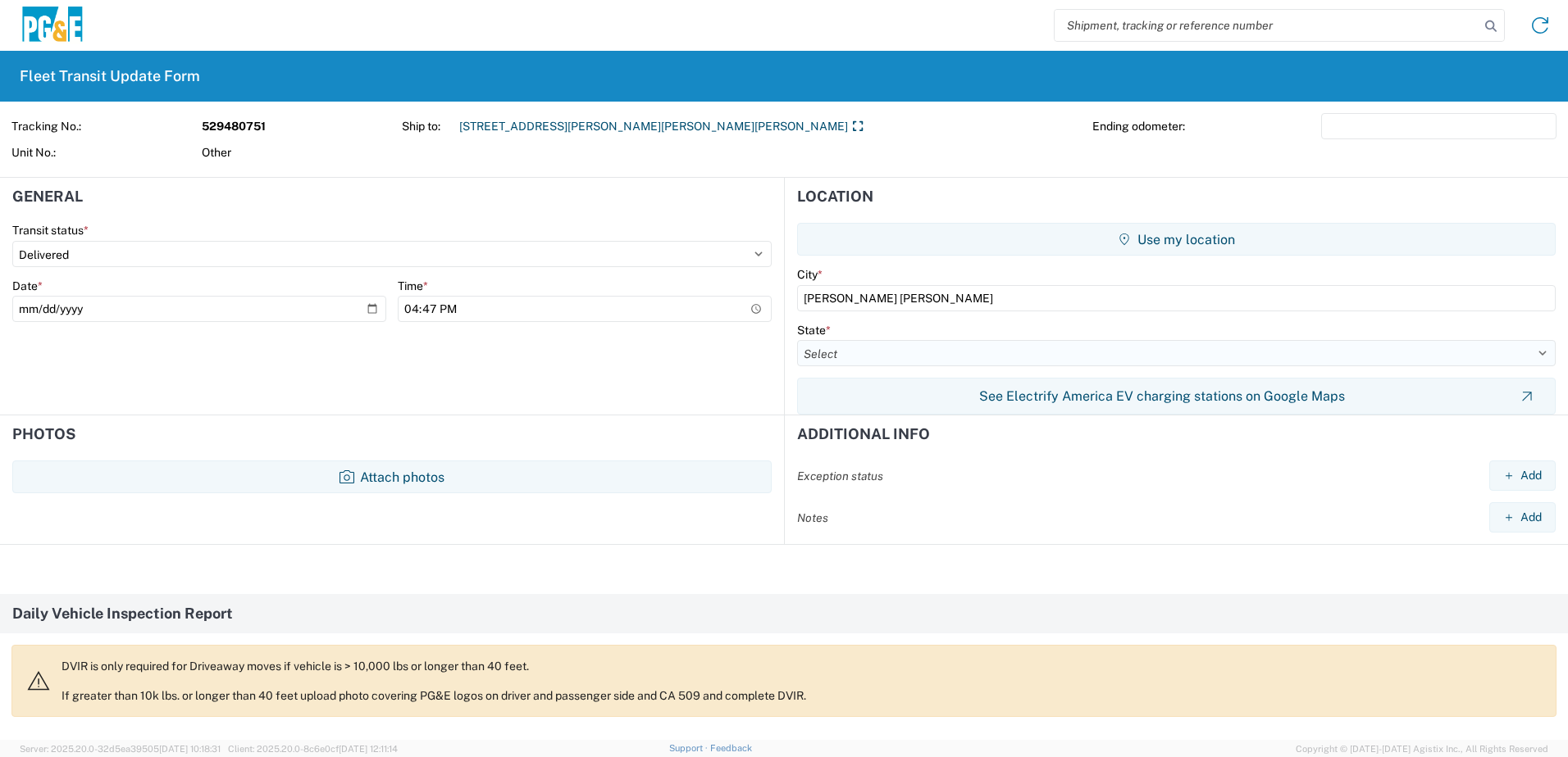
click at [833, 357] on select "Select Alabama Alaska Arizona Arkansas Armed Forces Americas Armed Forces Europ…" at bounding box center [1176, 353] width 758 height 26
select select "CA"
click at [797, 340] on select "Select Alabama Alaska Arizona Arkansas Armed Forces Americas Armed Forces Europ…" at bounding box center [1176, 353] width 758 height 26
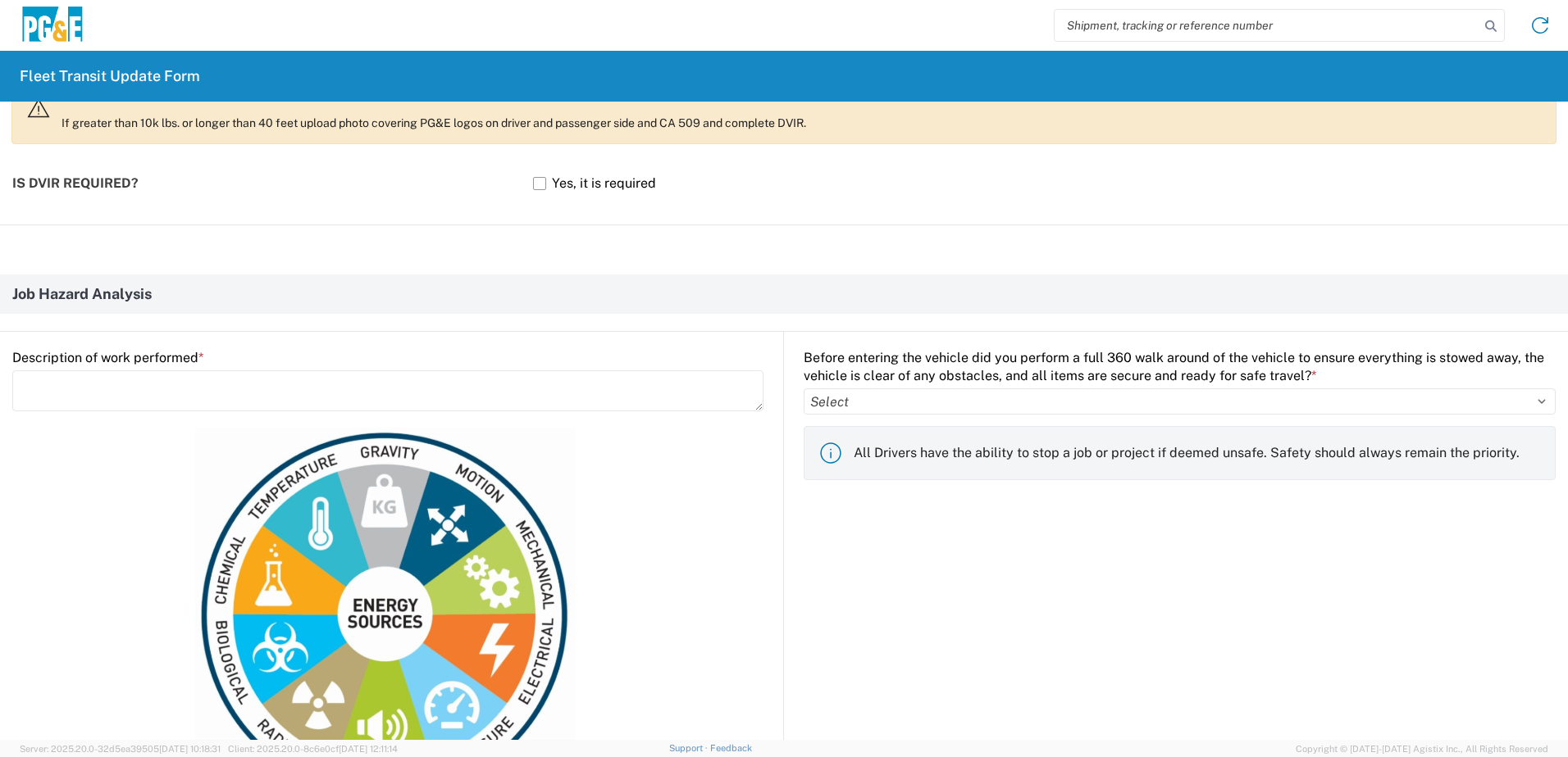
scroll to position [574, 0]
click at [97, 385] on textarea at bounding box center [388, 391] width 751 height 41
type textarea "Dig & Set Pole"
click at [865, 406] on select "Select Yes No" at bounding box center [1179, 401] width 752 height 26
select select "yes"
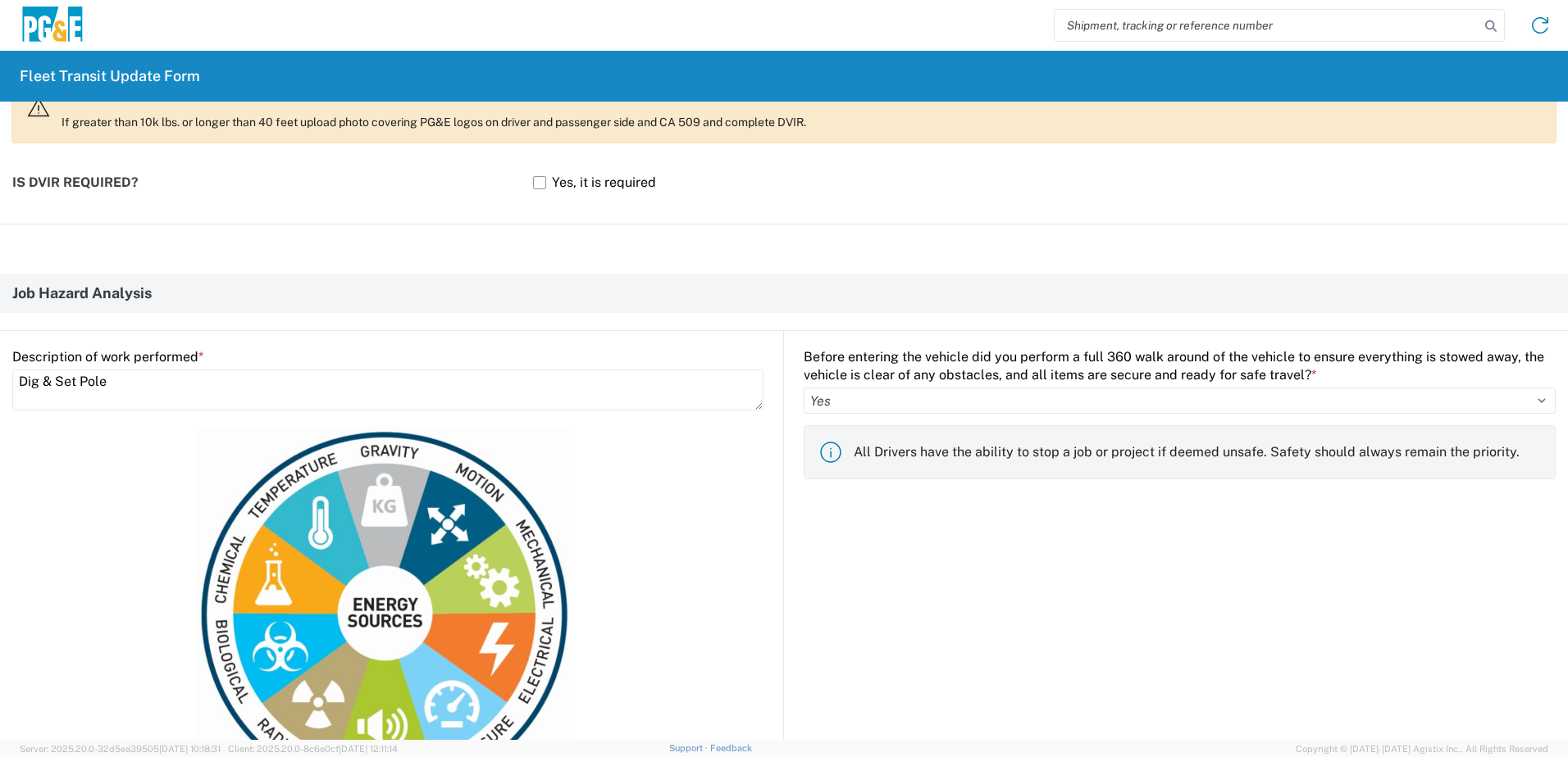
click at [803, 388] on select "Select Yes No" at bounding box center [1179, 401] width 752 height 26
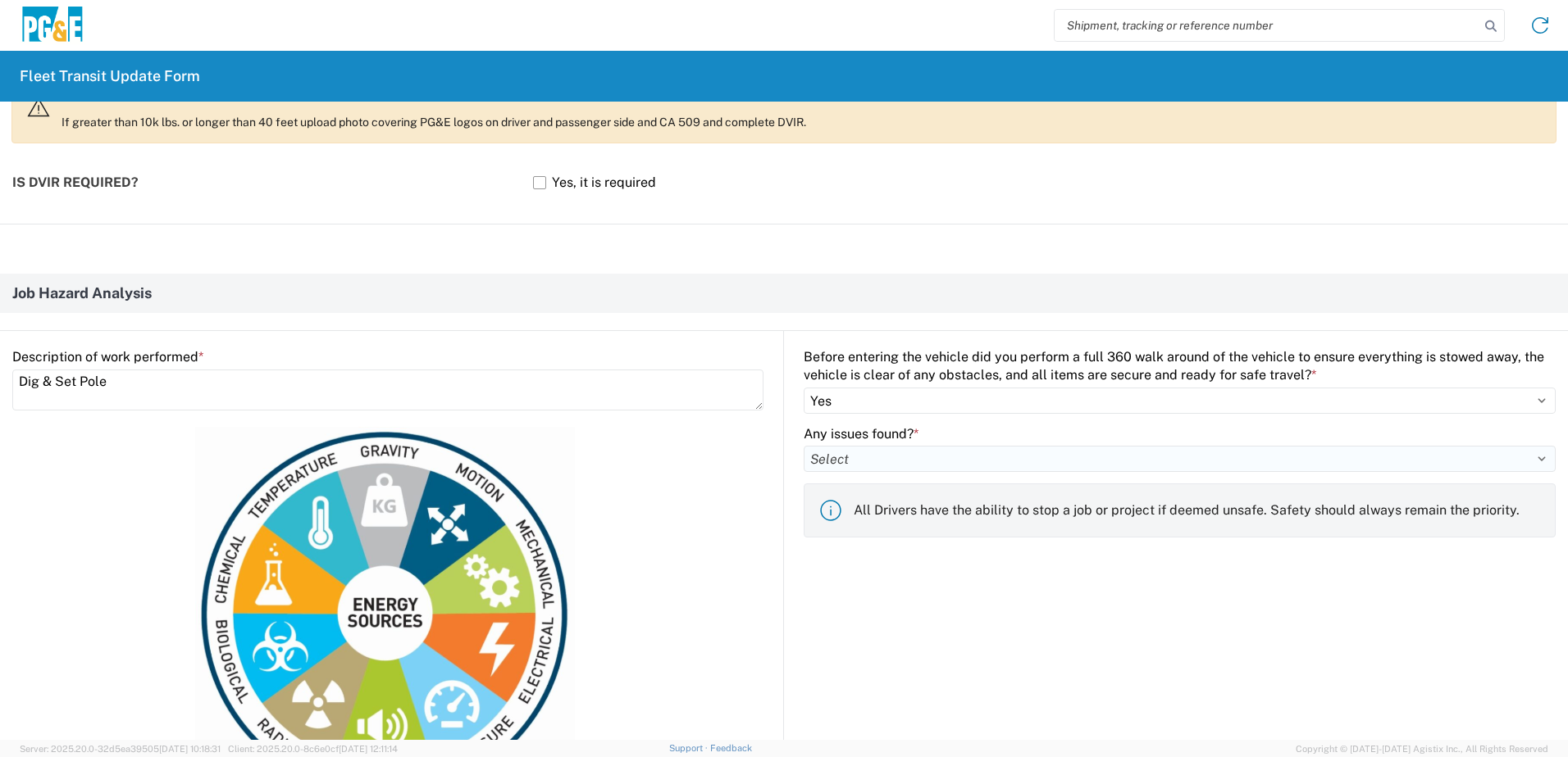
click at [843, 462] on select "Select Yes No" at bounding box center [1179, 458] width 752 height 26
select select "no"
click at [803, 445] on select "Select Yes No" at bounding box center [1179, 458] width 752 height 26
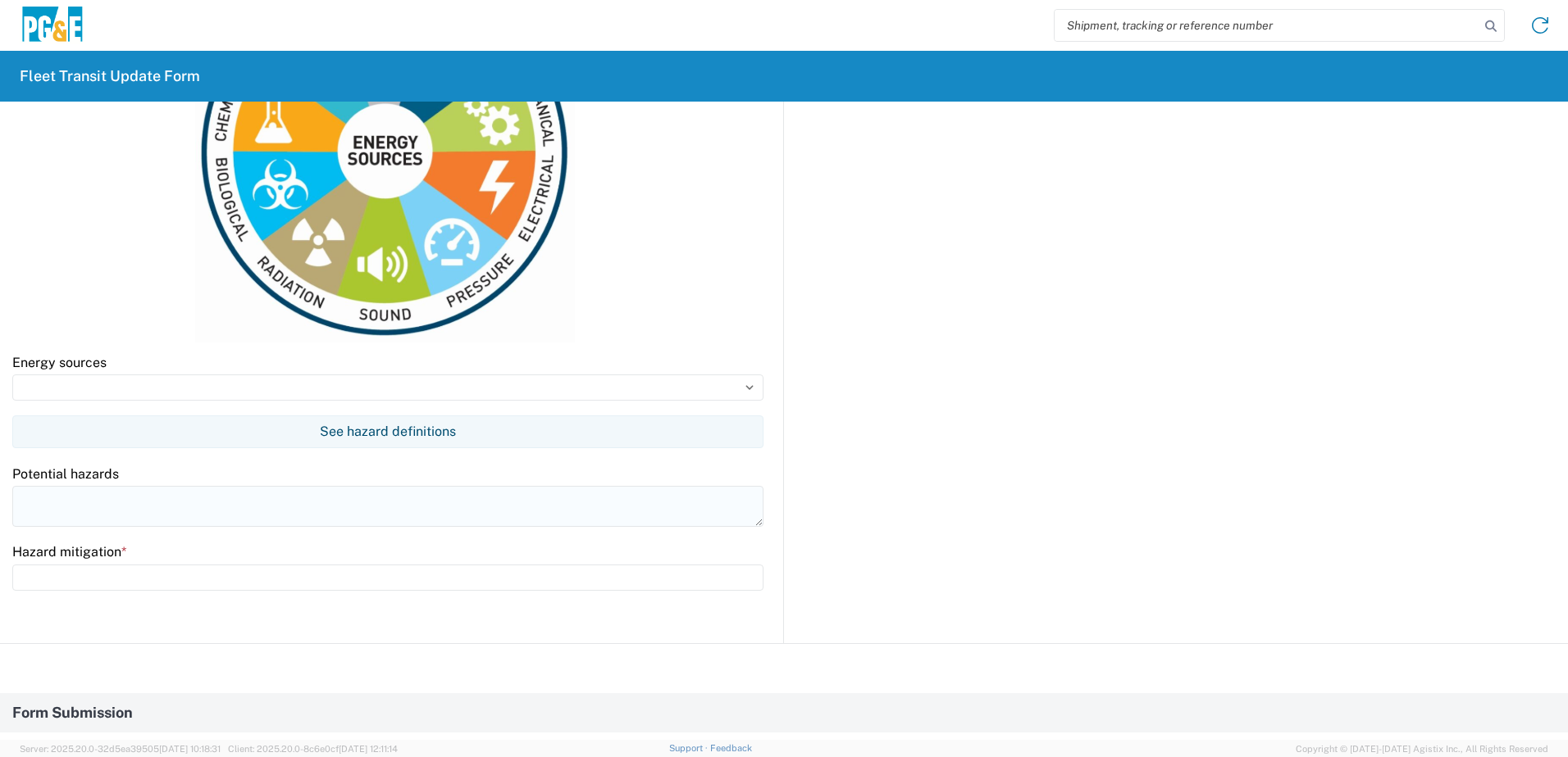
scroll to position [1065, 0]
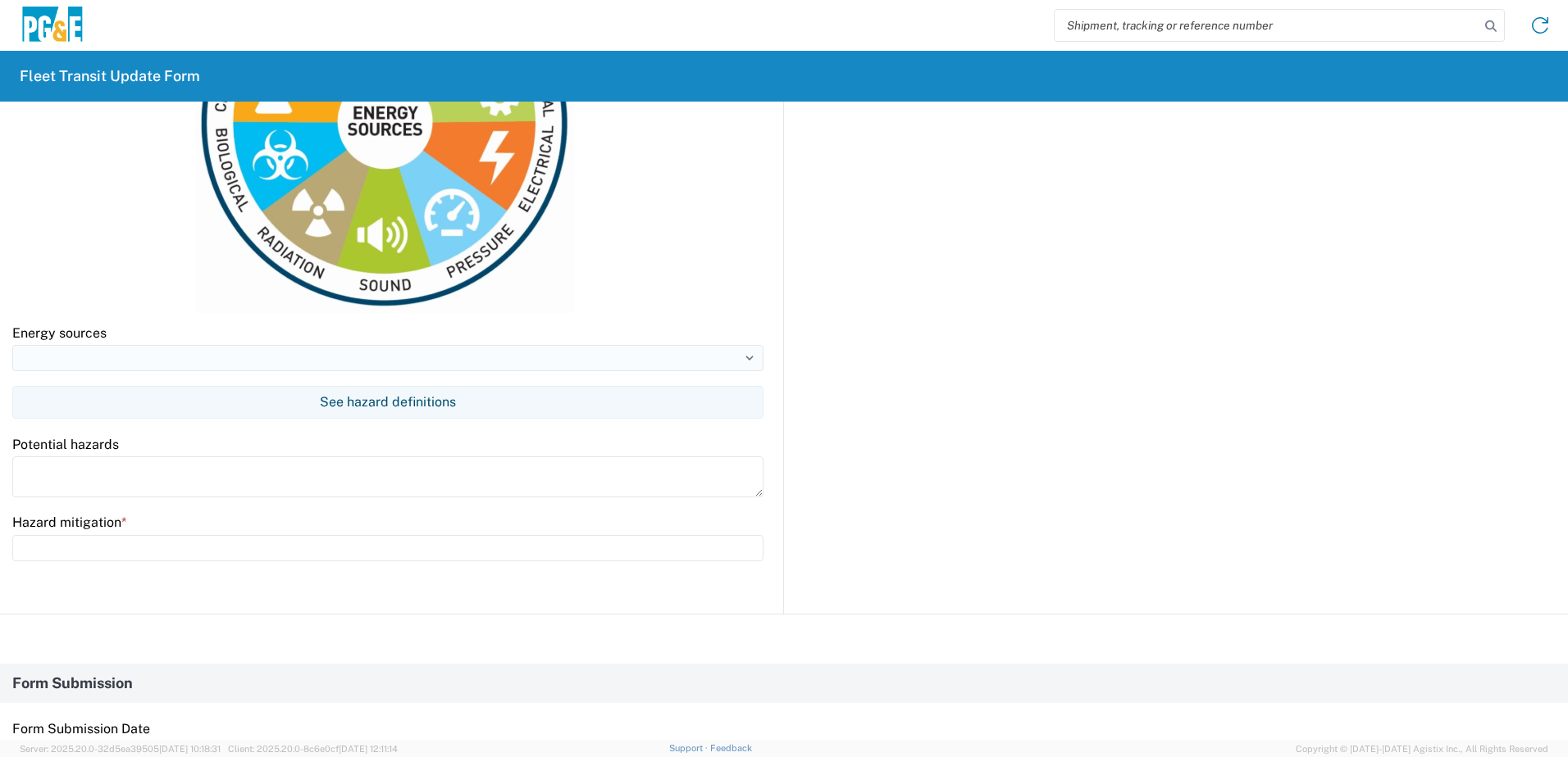
click at [109, 359] on input at bounding box center [388, 357] width 751 height 26
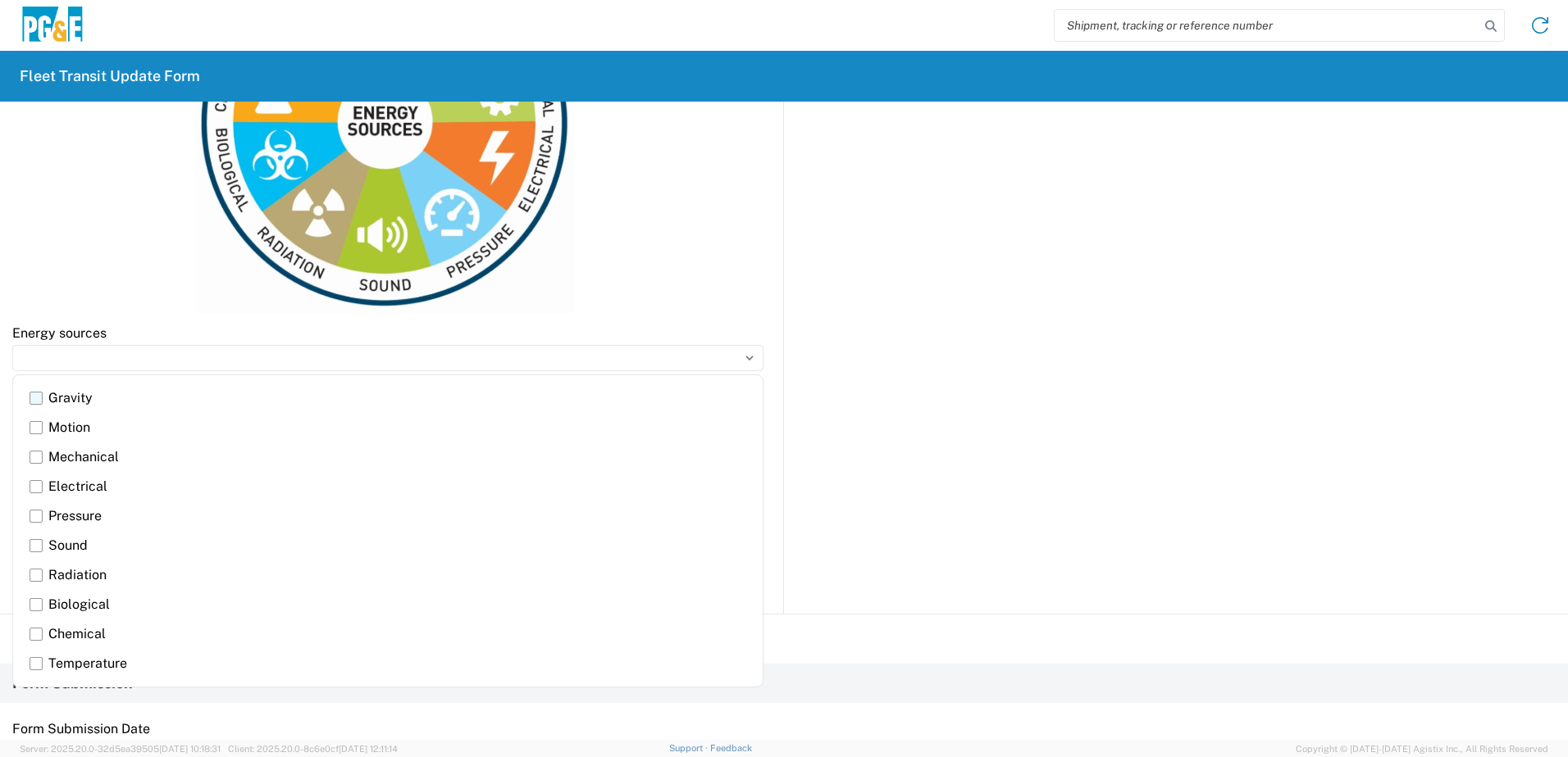
click at [39, 399] on label "Gravity" at bounding box center [388, 398] width 717 height 30
click at [0, 0] on input "Gravity" at bounding box center [0, 0] width 0 height 0
click at [36, 431] on label "Motion" at bounding box center [388, 427] width 717 height 30
click at [0, 0] on input "Motion" at bounding box center [0, 0] width 0 height 0
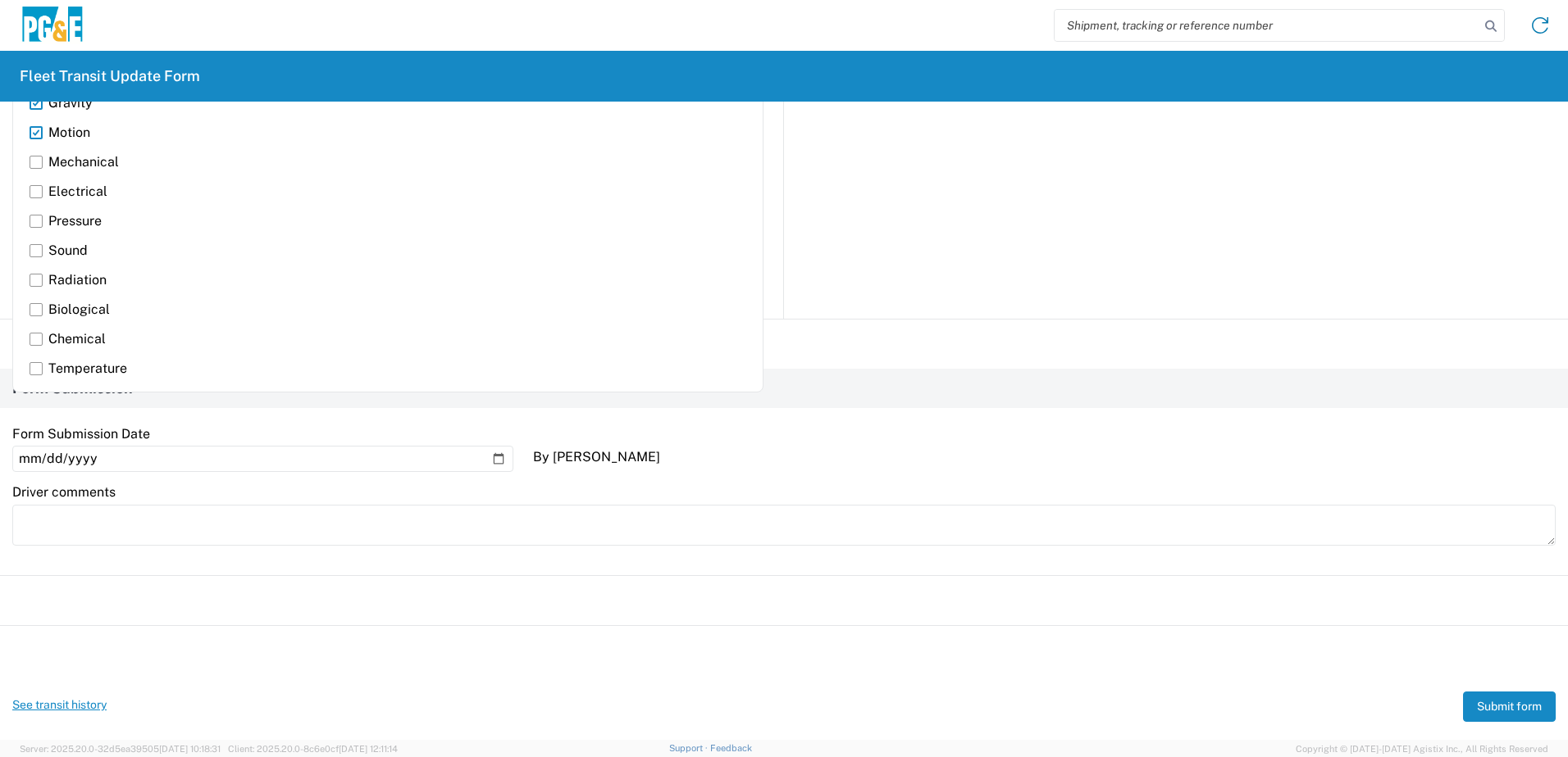
scroll to position [1387, 0]
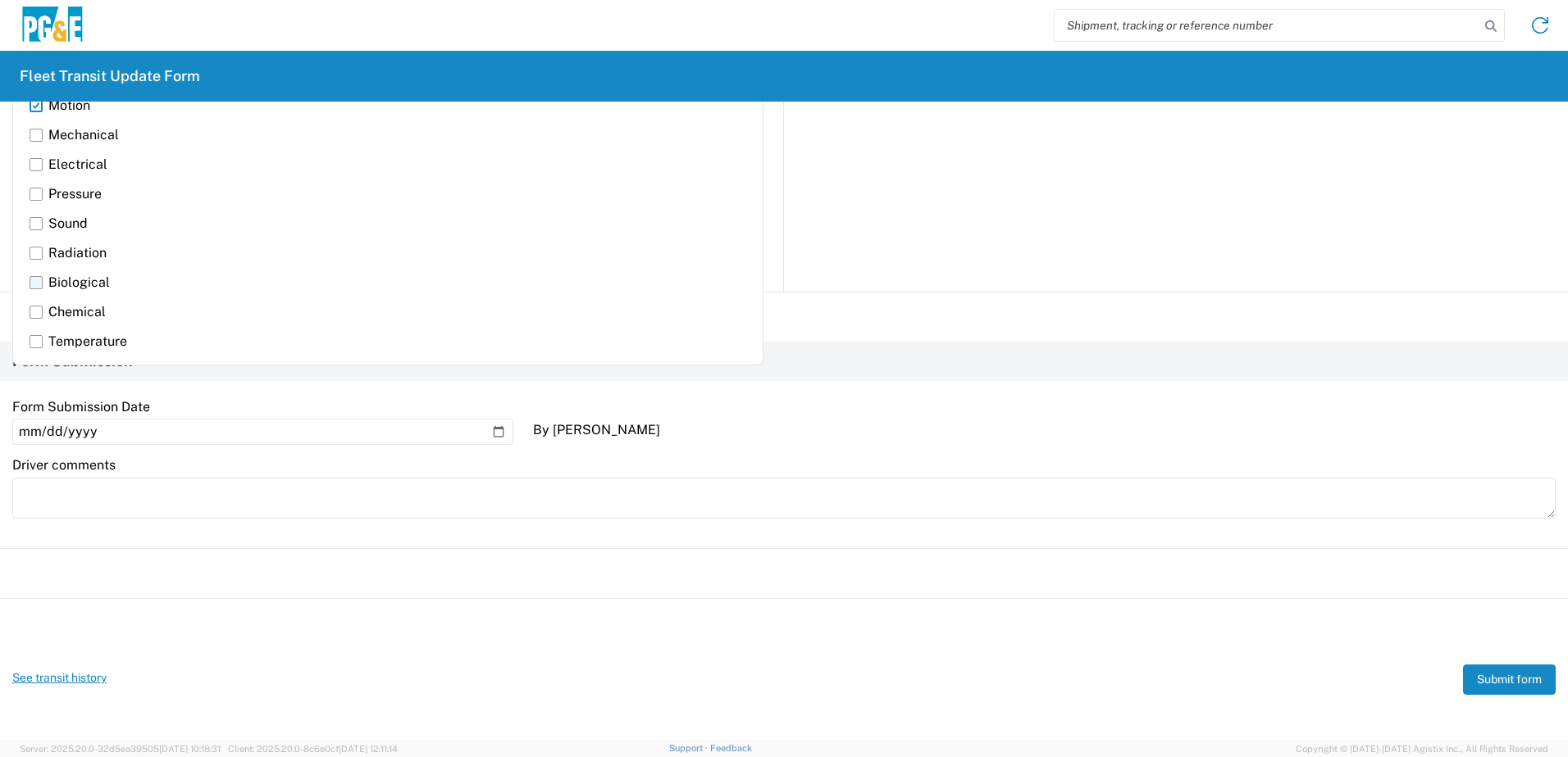
click at [328, 278] on label "Biological" at bounding box center [388, 282] width 717 height 30
click at [0, 0] on input "Biological" at bounding box center [0, 0] width 0 height 0
click at [49, 280] on label "Biological" at bounding box center [388, 282] width 717 height 30
click at [0, 0] on input "Biological" at bounding box center [0, 0] width 0 height 0
type input "Gravity, Motion"
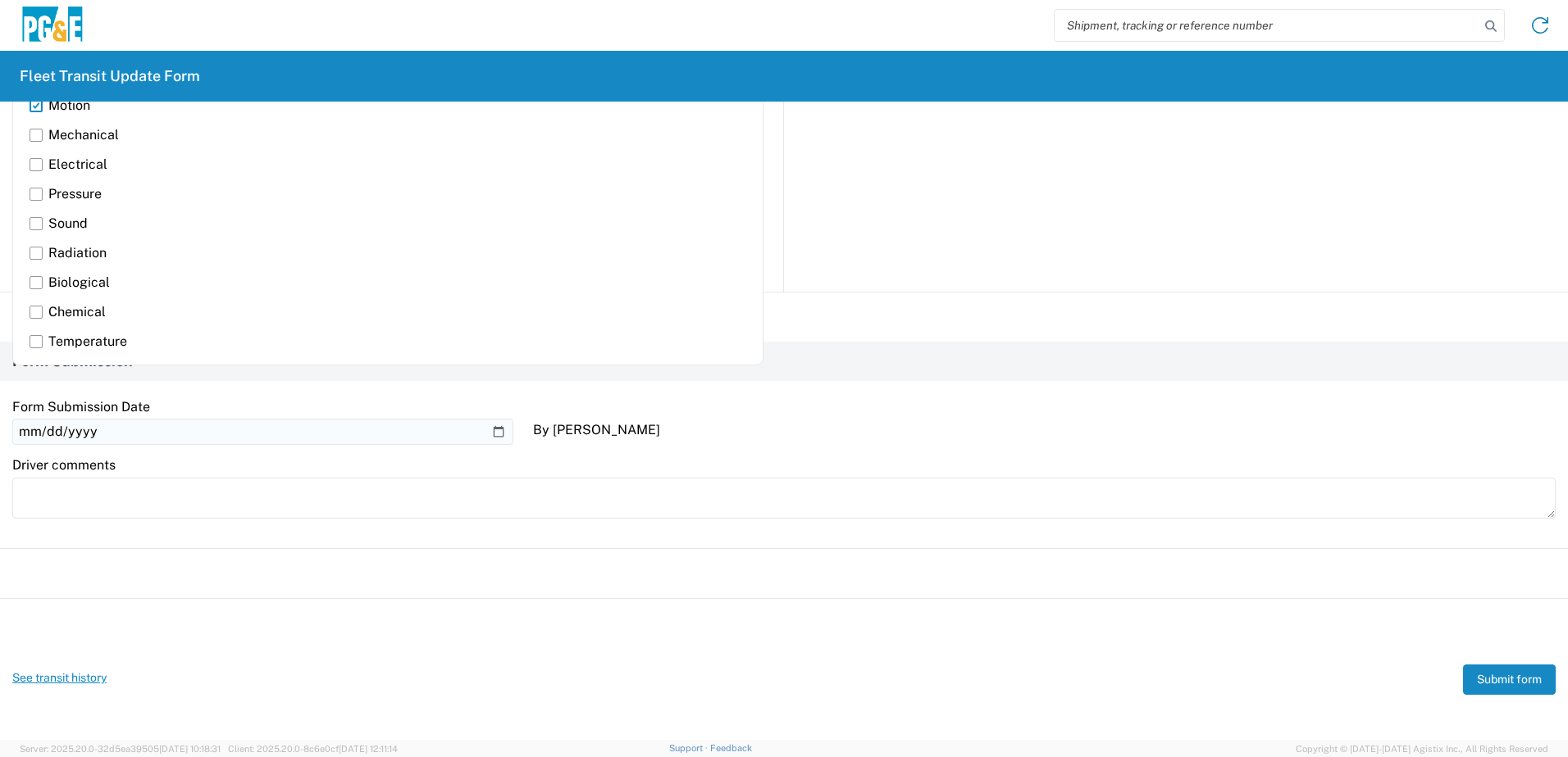
click at [375, 426] on input "2025-10-08" at bounding box center [263, 431] width 501 height 26
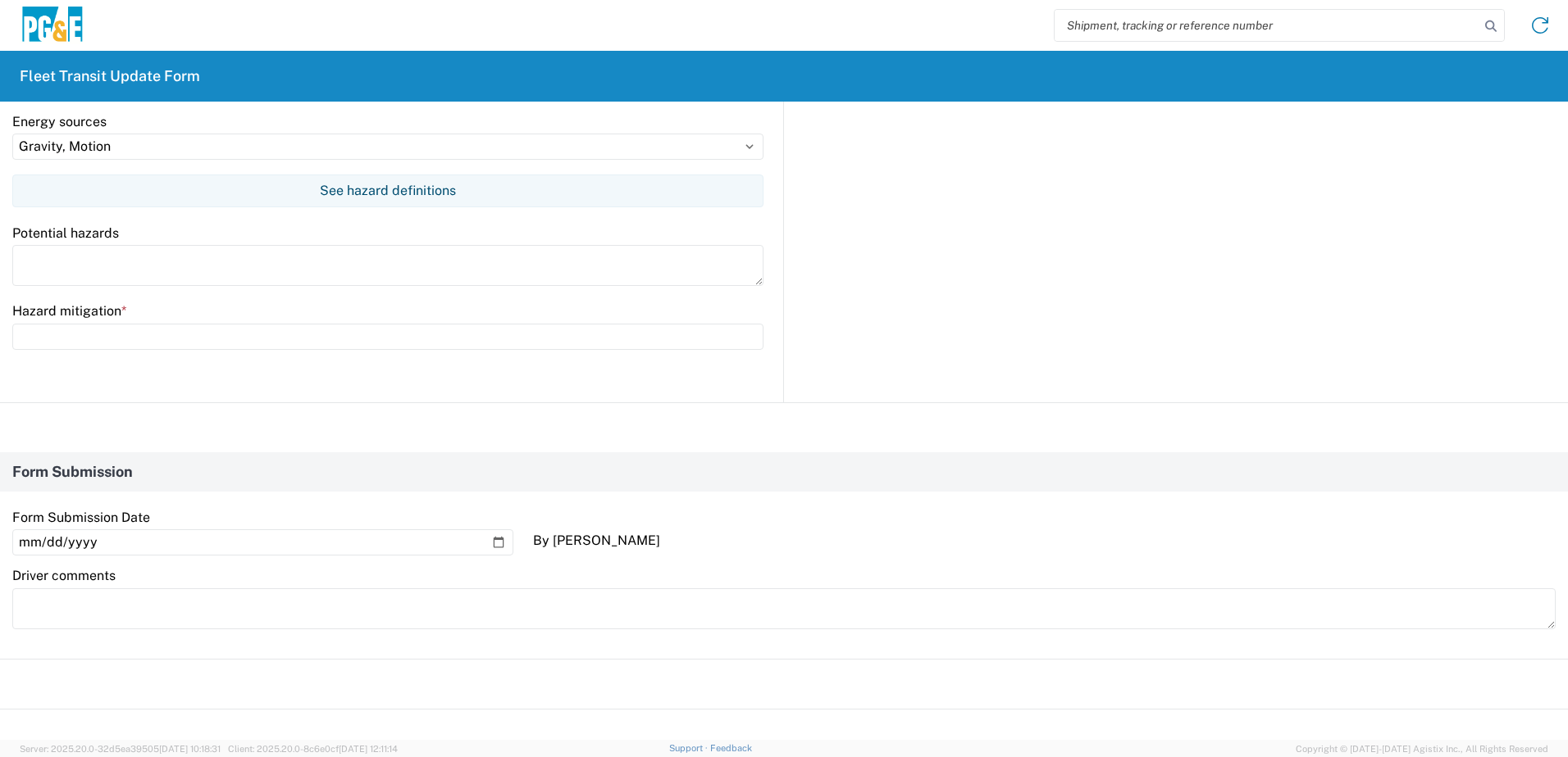
scroll to position [1060, 0]
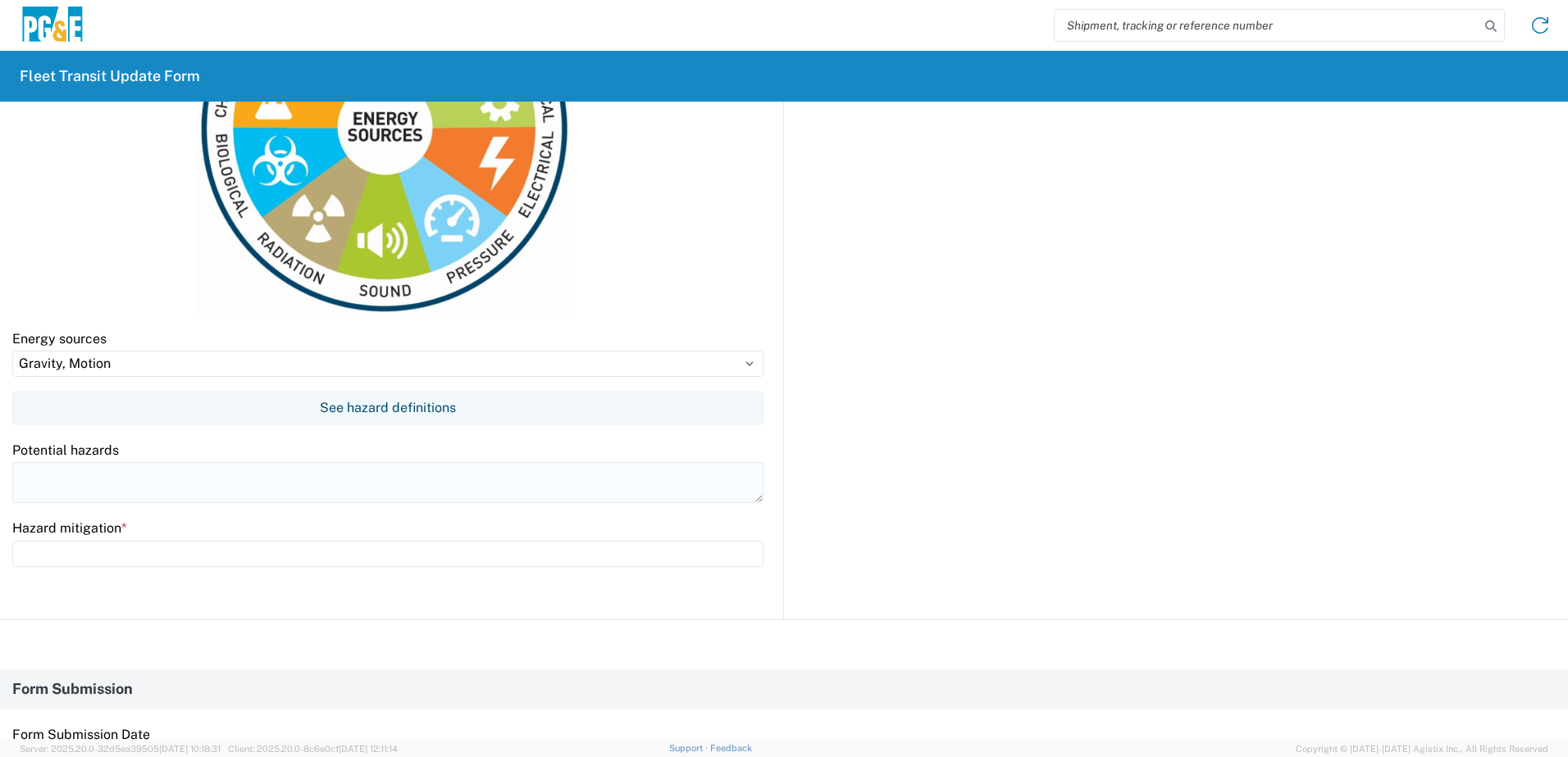
click at [117, 477] on textarea at bounding box center [388, 483] width 751 height 41
type textarea "Pinch Points and moving equipment"
type input "Wear PPE, use a spotter & stay out of the bite"
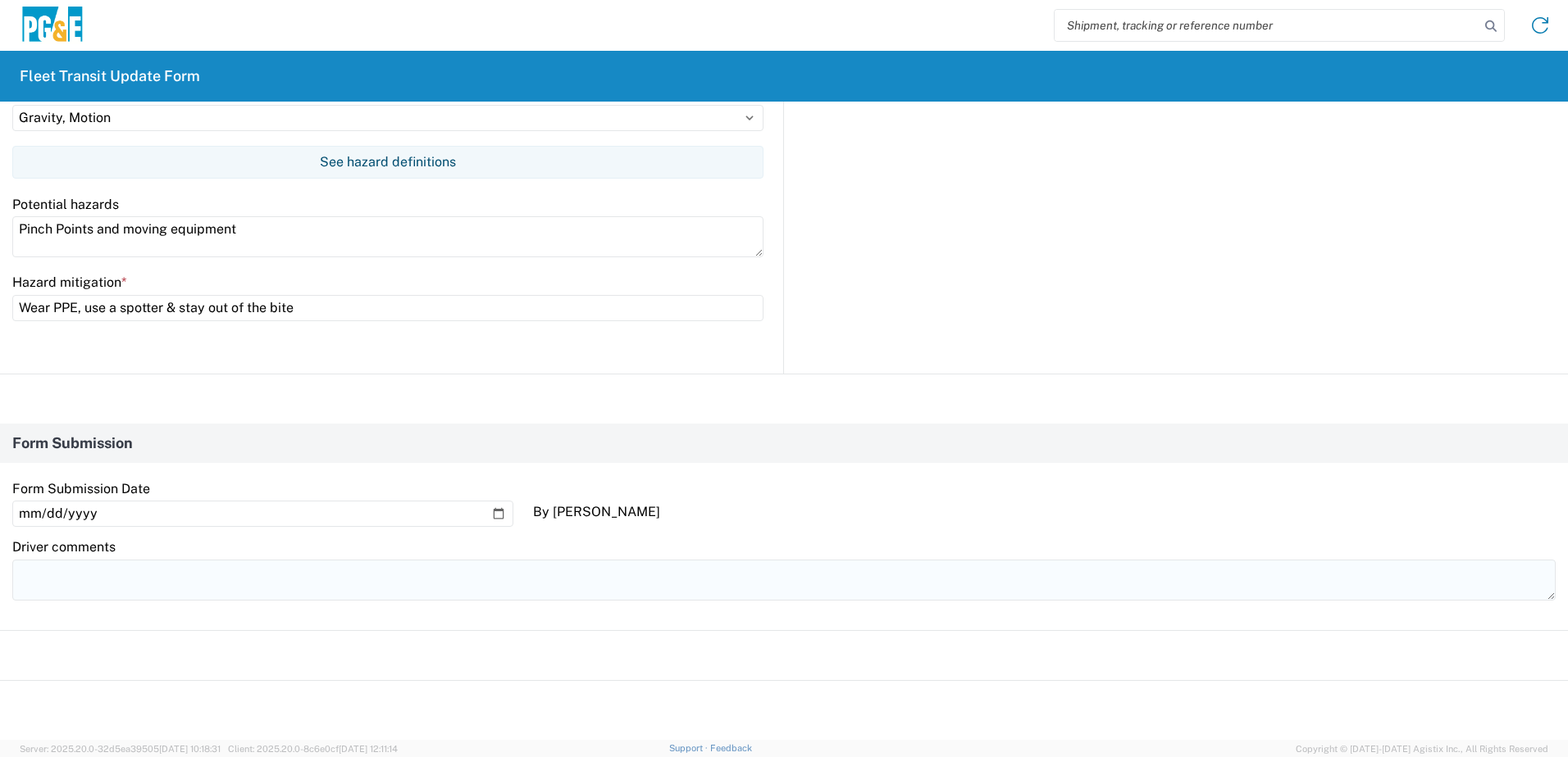
scroll to position [1387, 0]
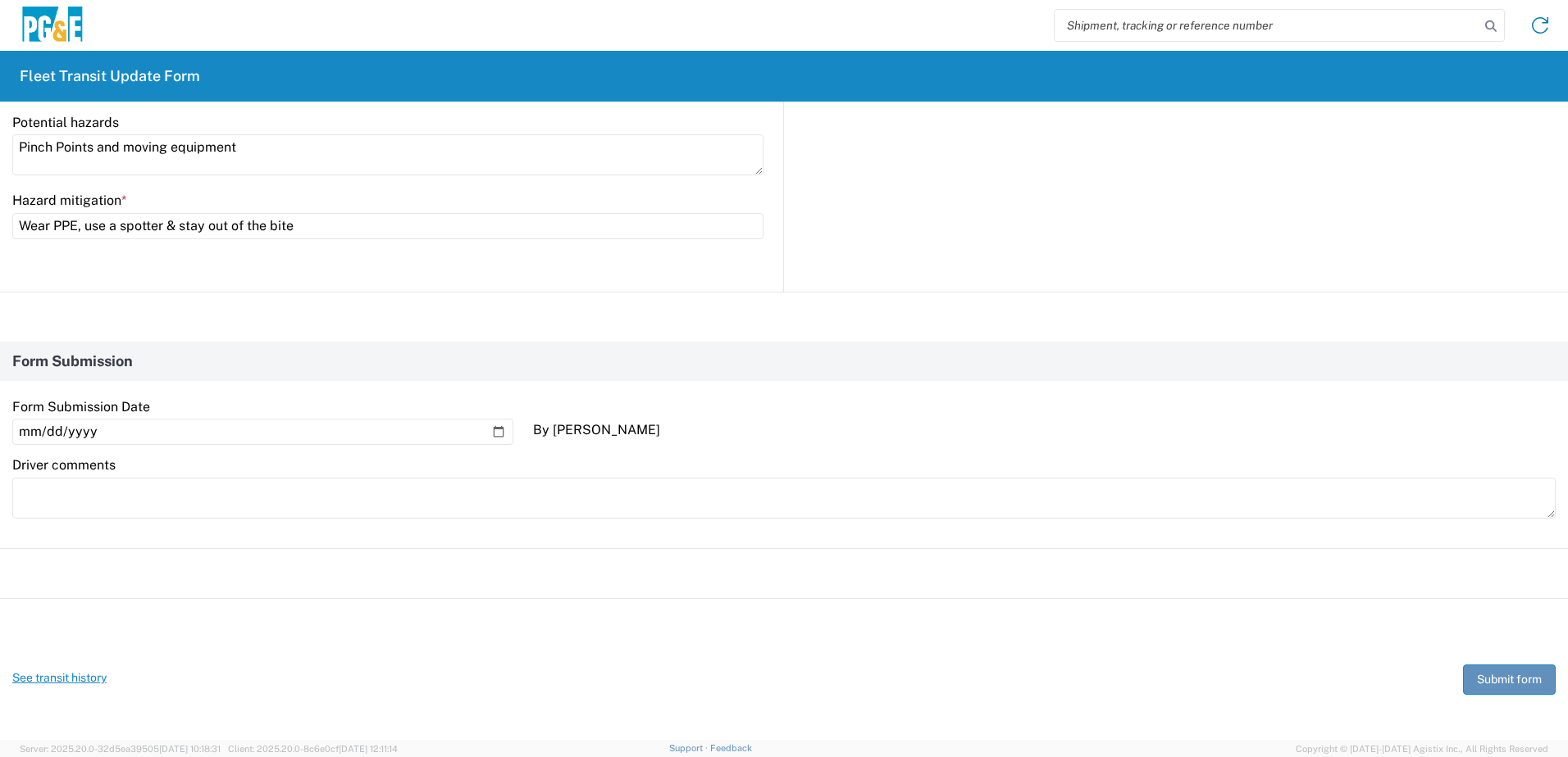
click at [1490, 677] on button "Submit form" at bounding box center [1509, 680] width 93 height 31
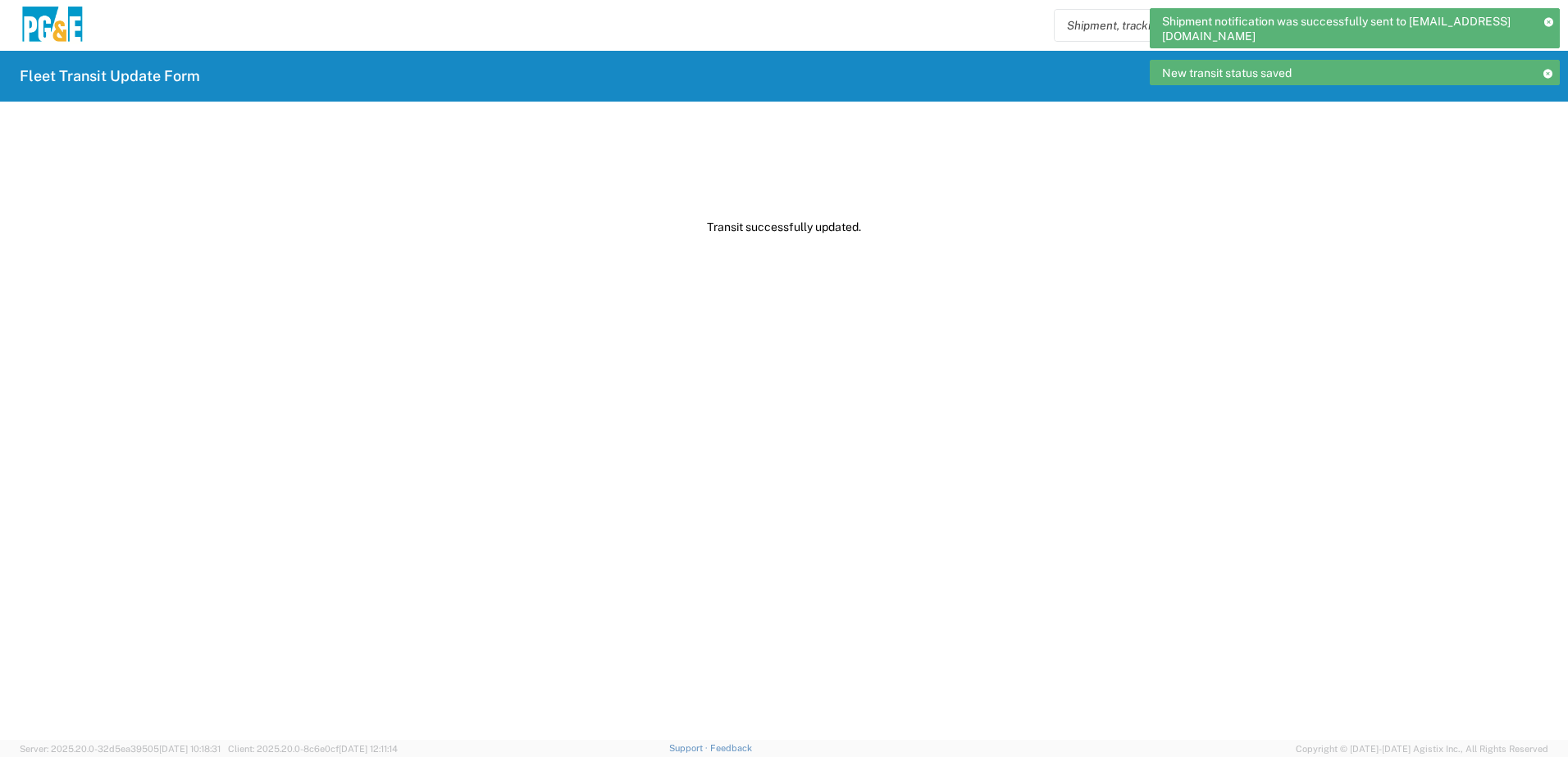
scroll to position [0, 0]
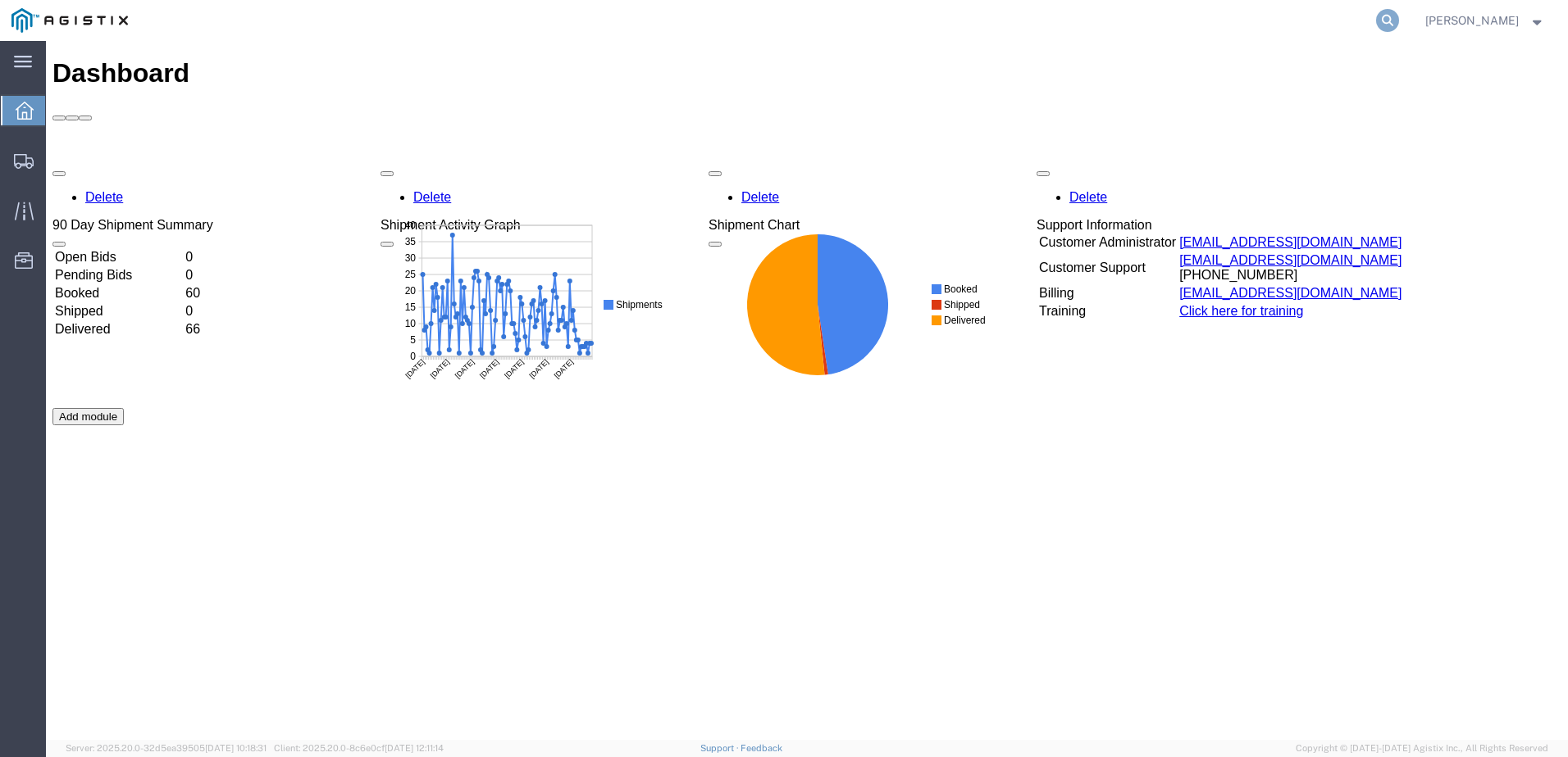
click at [1399, 16] on icon at bounding box center [1387, 21] width 23 height 23
click at [1126, 18] on input "search" at bounding box center [1126, 21] width 499 height 40
paste input "530915941"
type input "530915941"
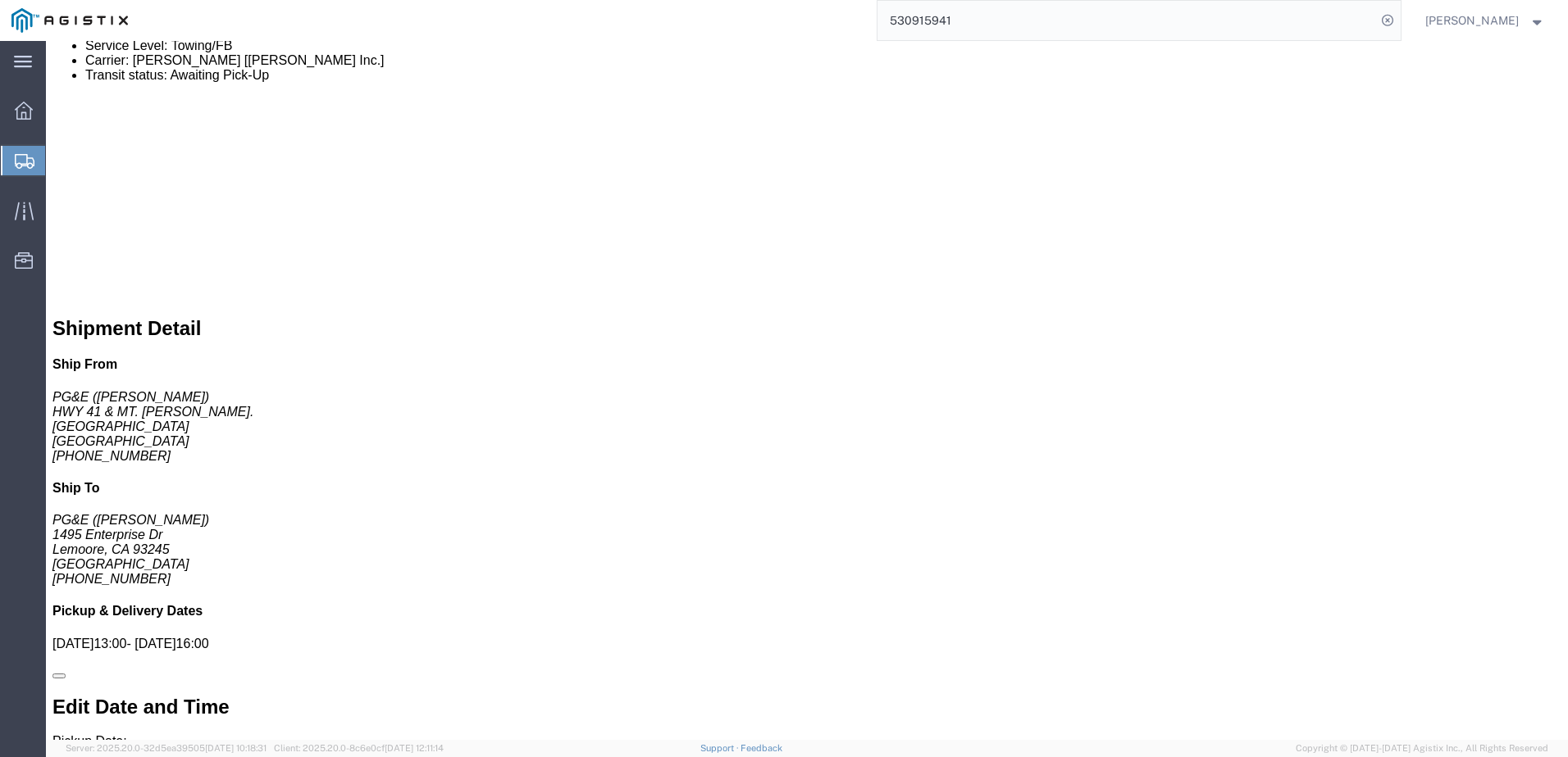
scroll to position [737, 0]
